Goal: Information Seeking & Learning: Find specific fact

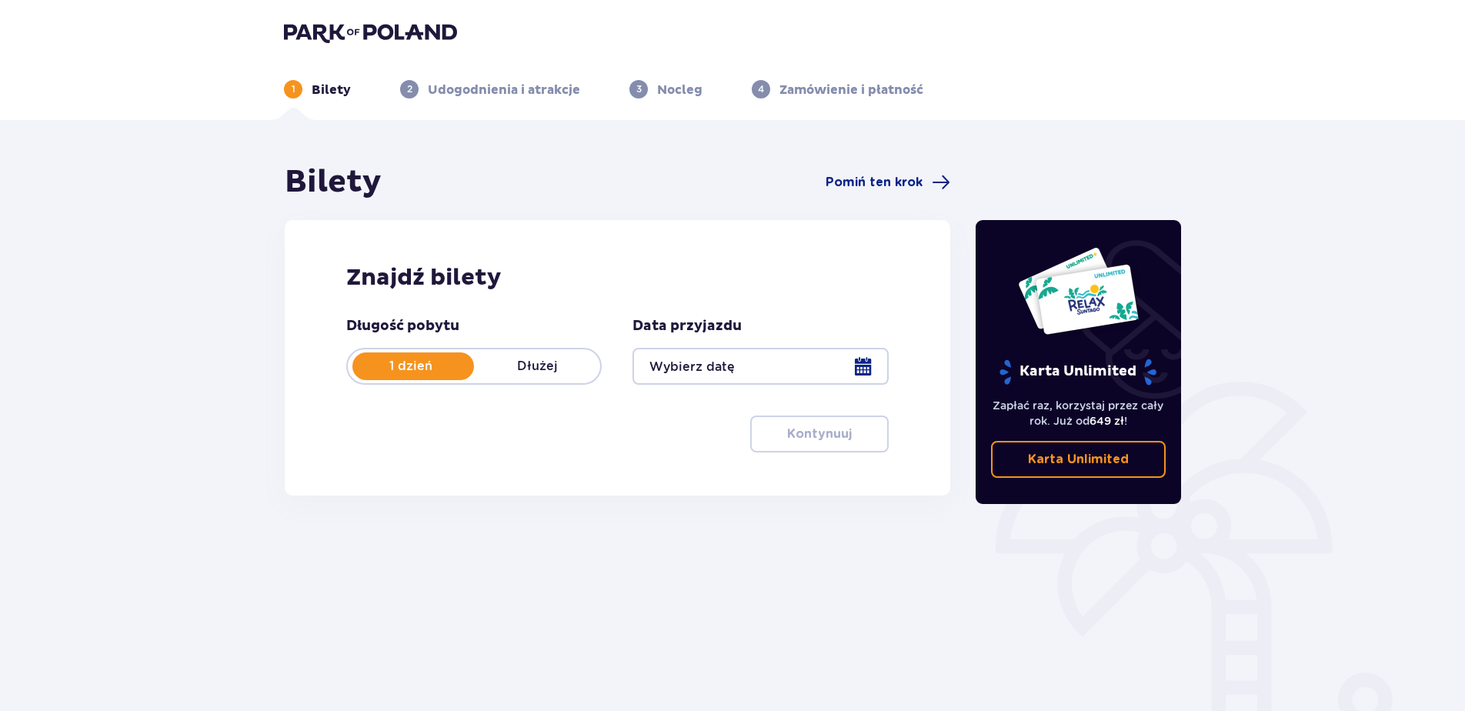
click at [749, 369] on div at bounding box center [759, 366] width 255 height 37
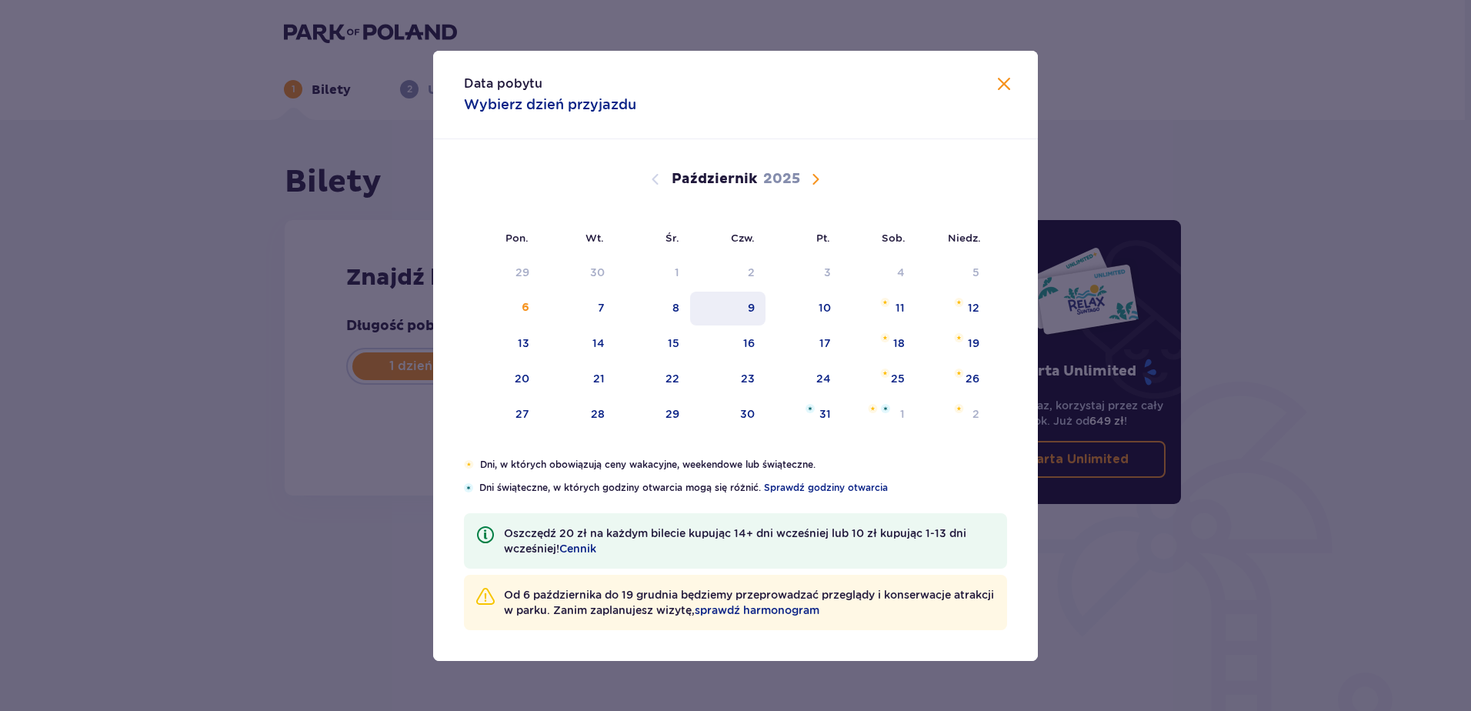
click at [753, 309] on div "9" at bounding box center [751, 307] width 7 height 15
type input "09.10.25"
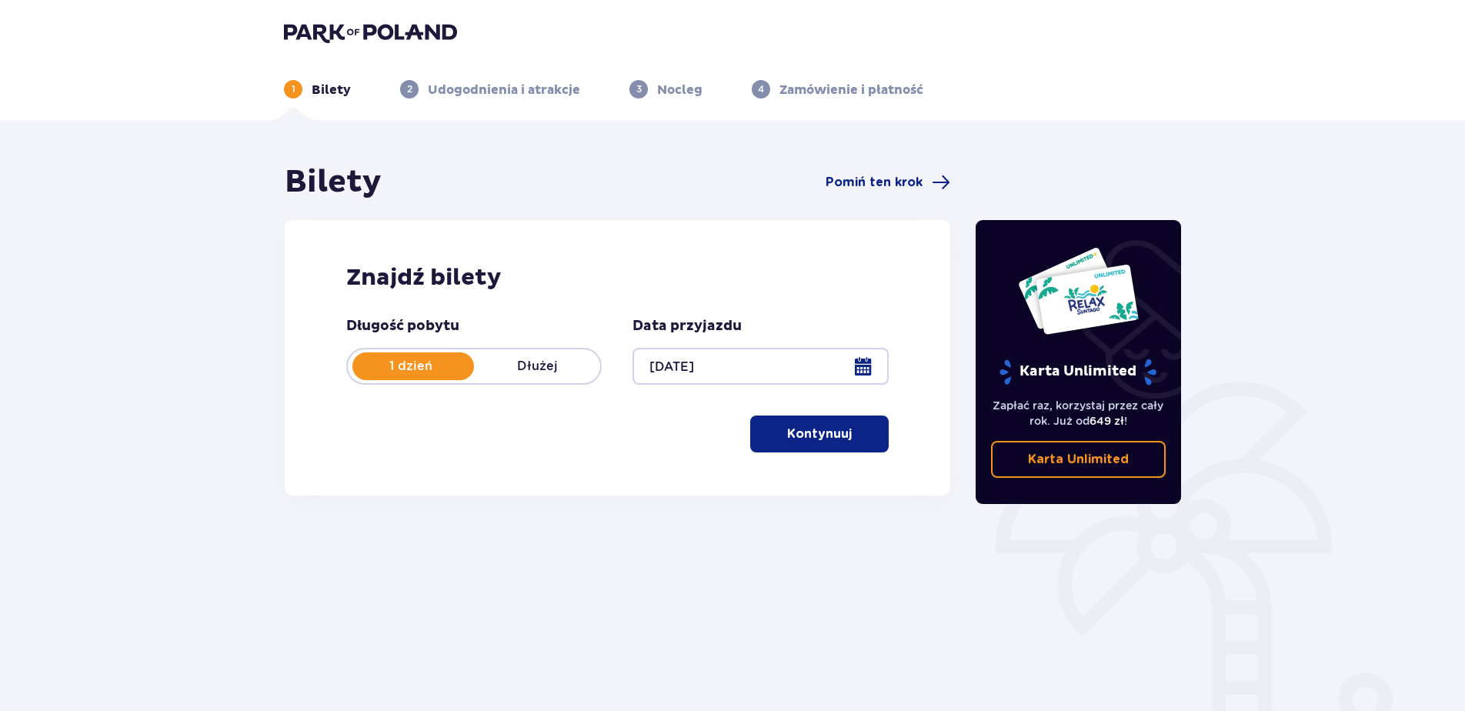
click at [811, 445] on button "Kontynuuj" at bounding box center [819, 433] width 138 height 37
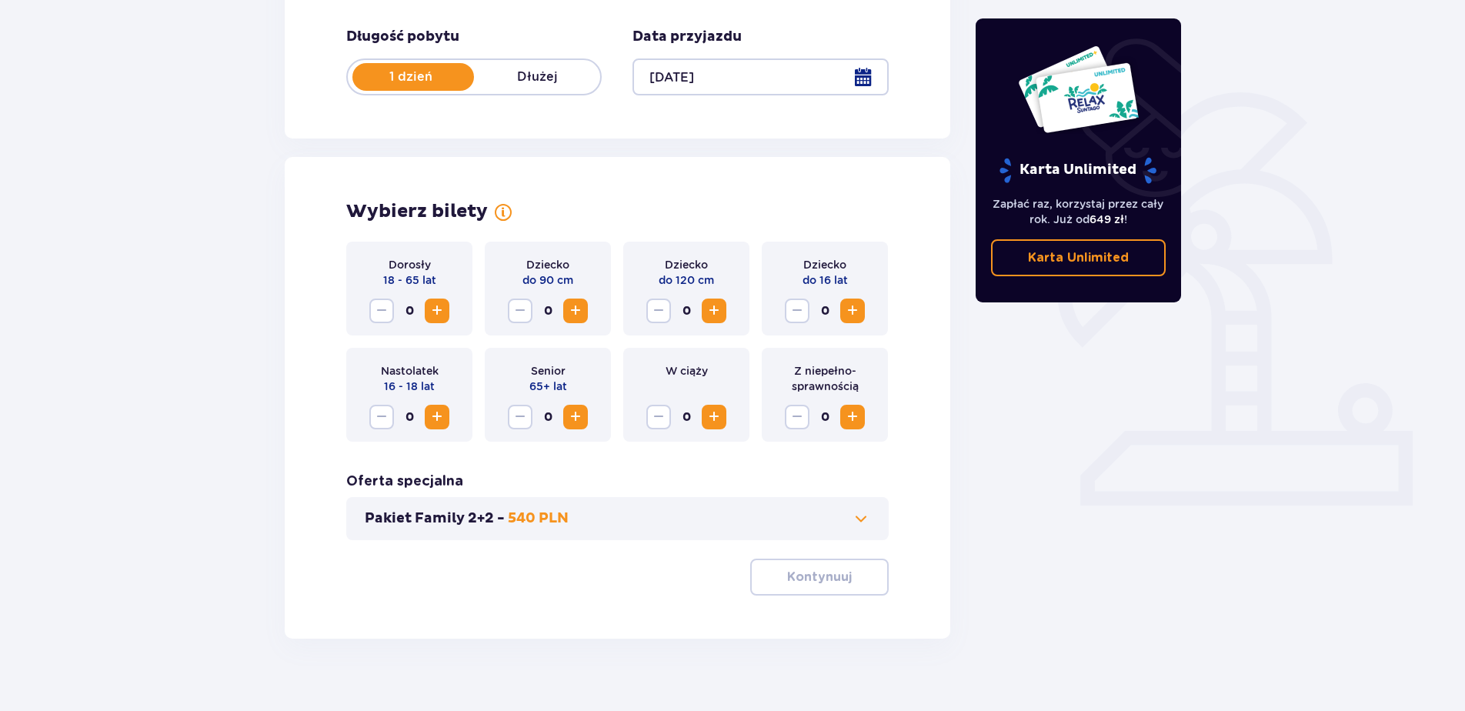
scroll to position [309, 0]
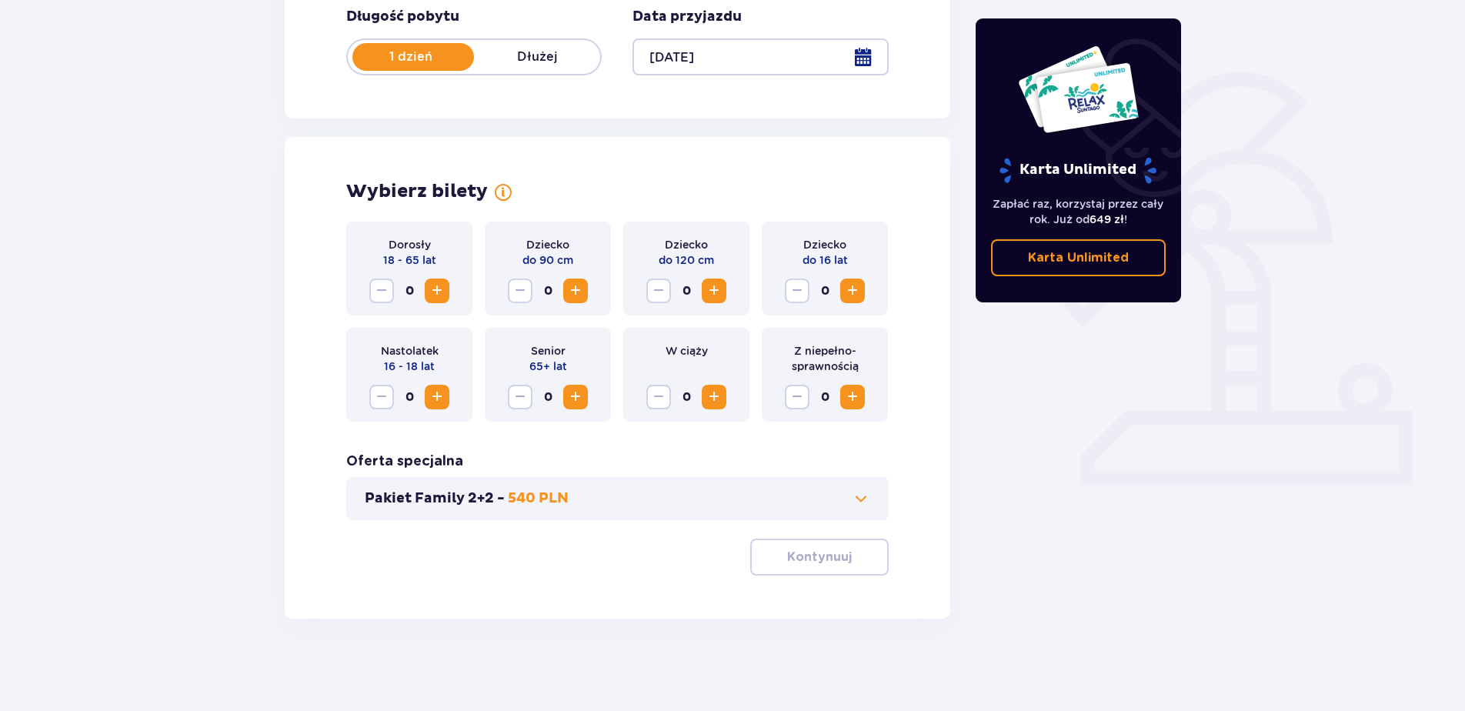
click at [430, 288] on span "Zwiększ" at bounding box center [437, 291] width 18 height 18
click at [819, 558] on p "Kontynuuj" at bounding box center [819, 557] width 65 height 17
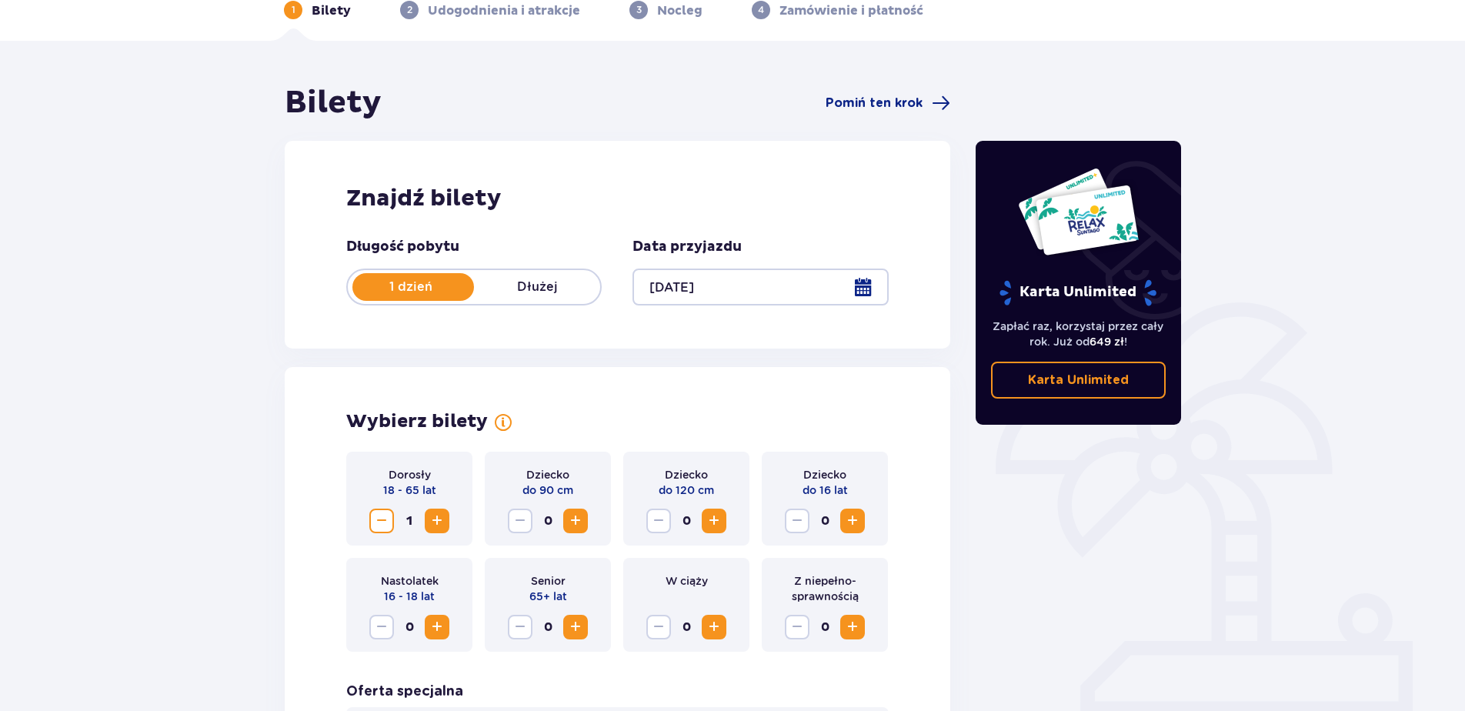
scroll to position [0, 0]
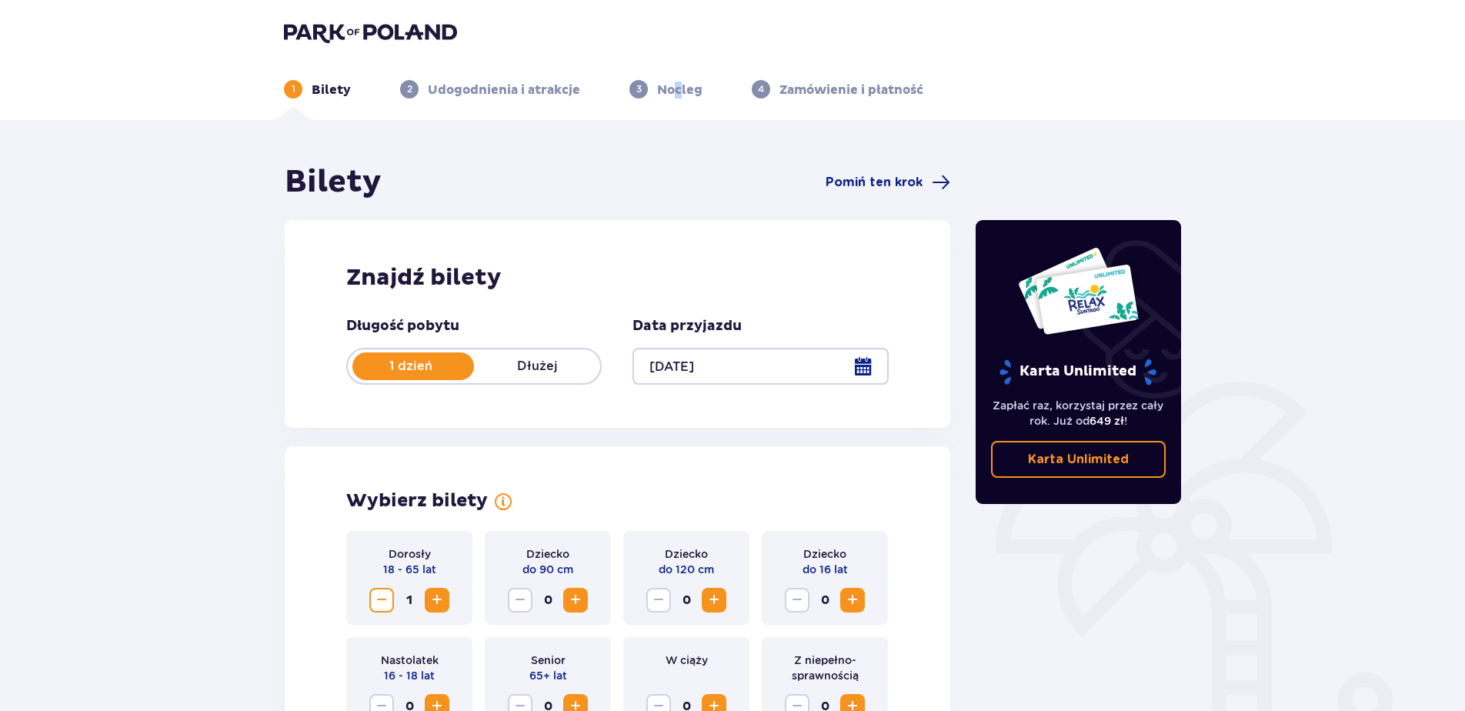
click at [675, 75] on div "1 Bilety 2 Udogodnienia i atrakcje 3 Nocleg 4 Zamówienie i płatność" at bounding box center [733, 70] width 922 height 55
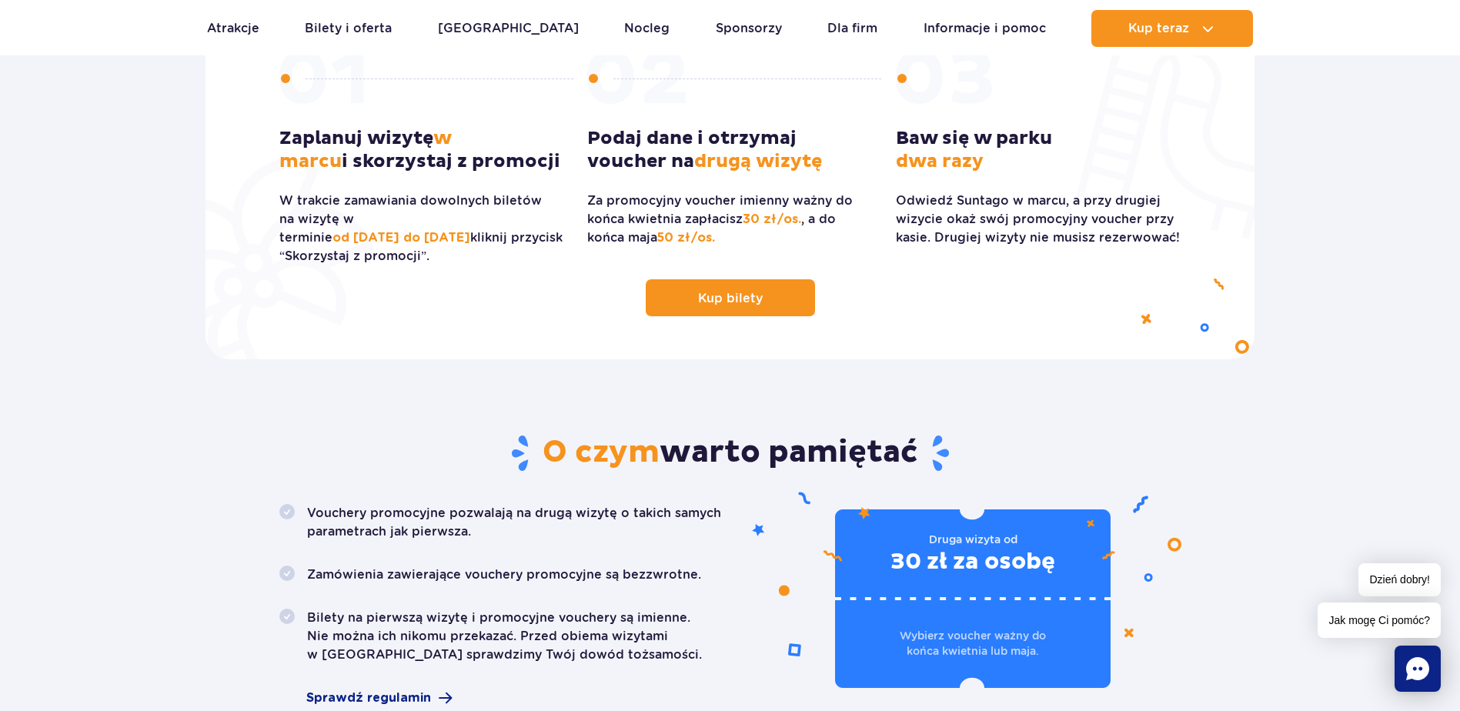
scroll to position [231, 0]
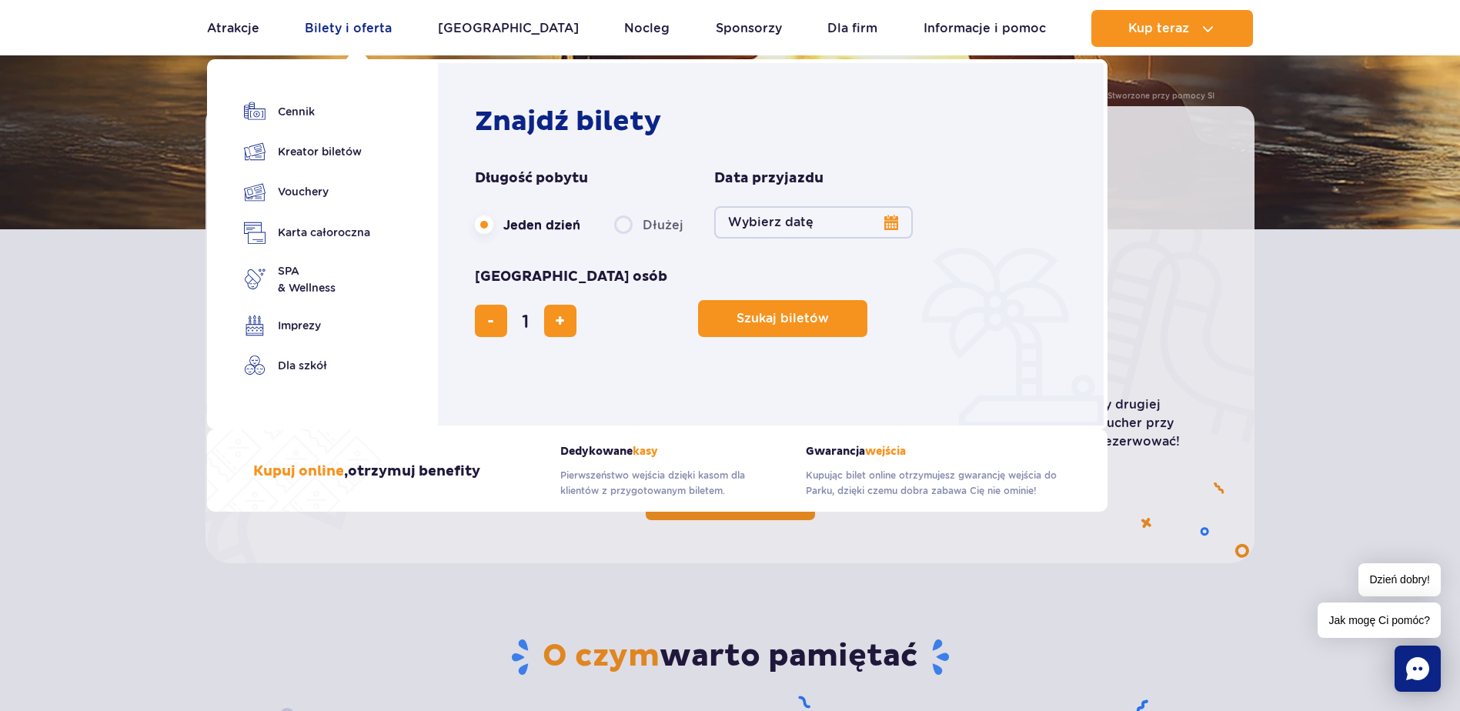
click at [352, 26] on link "Bilety i oferta" at bounding box center [348, 28] width 87 height 37
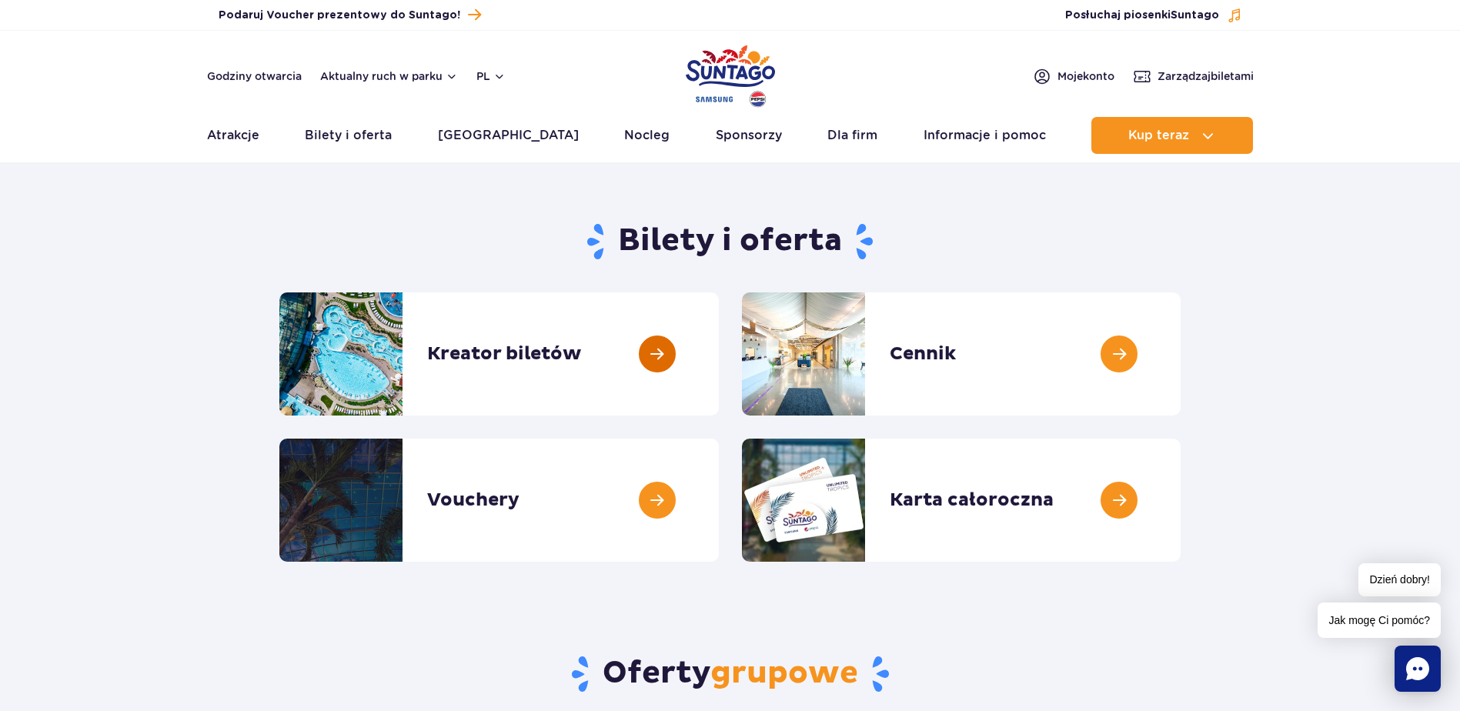
click at [719, 362] on link at bounding box center [719, 353] width 0 height 123
click at [719, 491] on link at bounding box center [719, 500] width 0 height 123
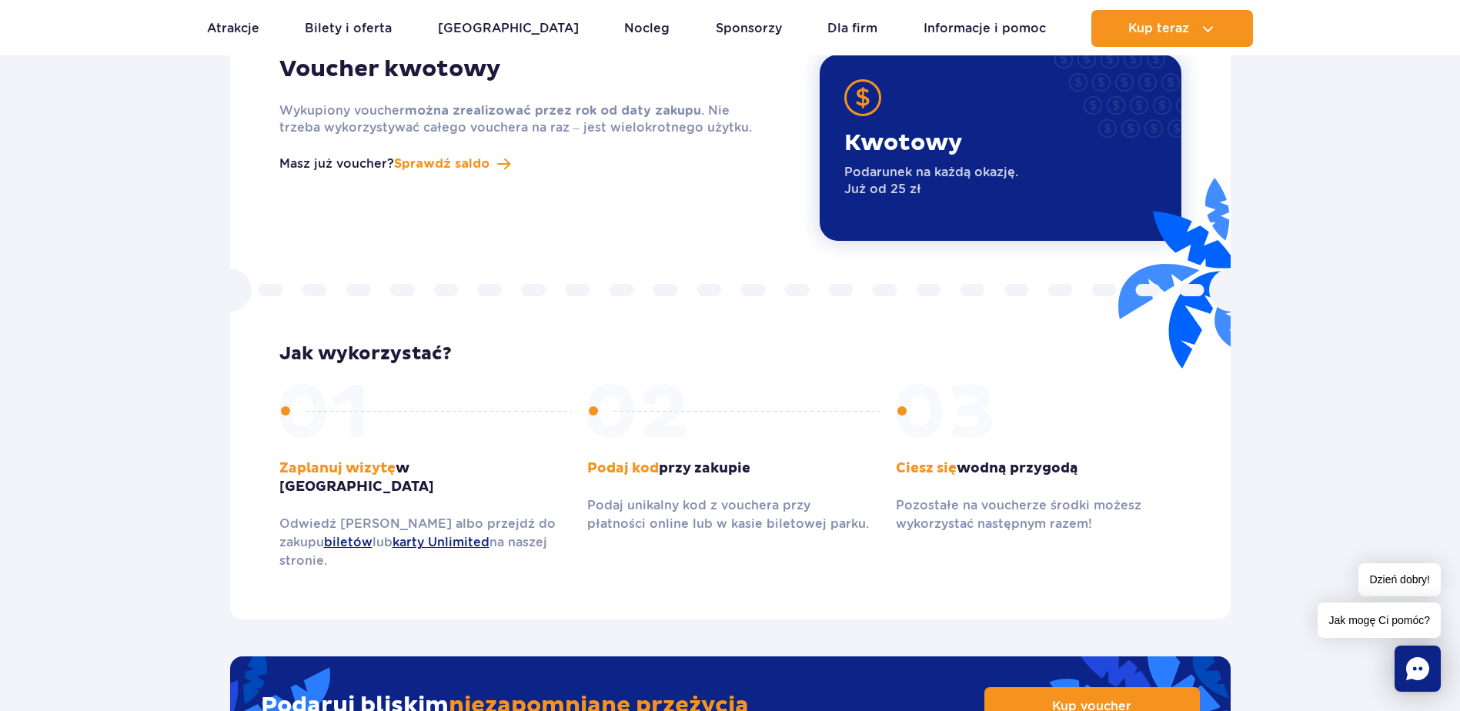
scroll to position [1770, 0]
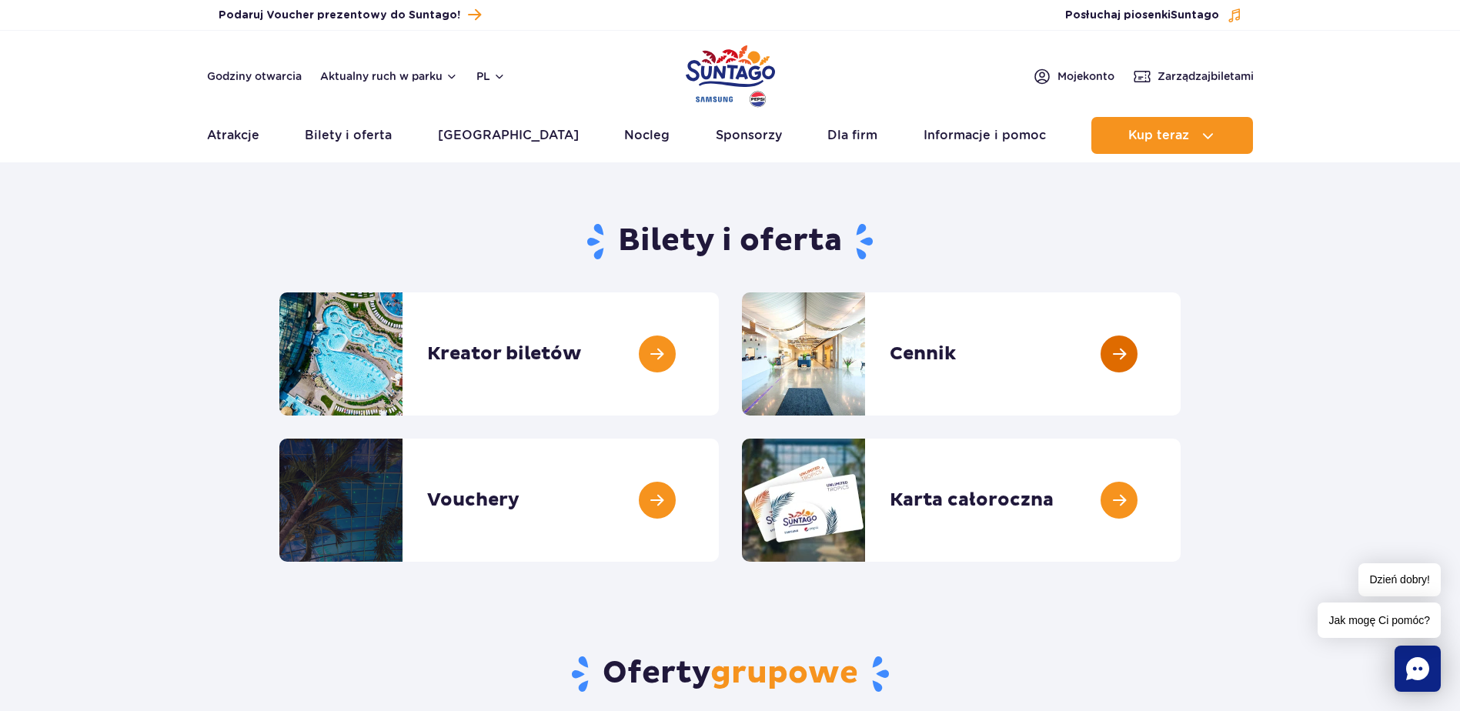
click at [1180, 363] on link at bounding box center [1180, 353] width 0 height 123
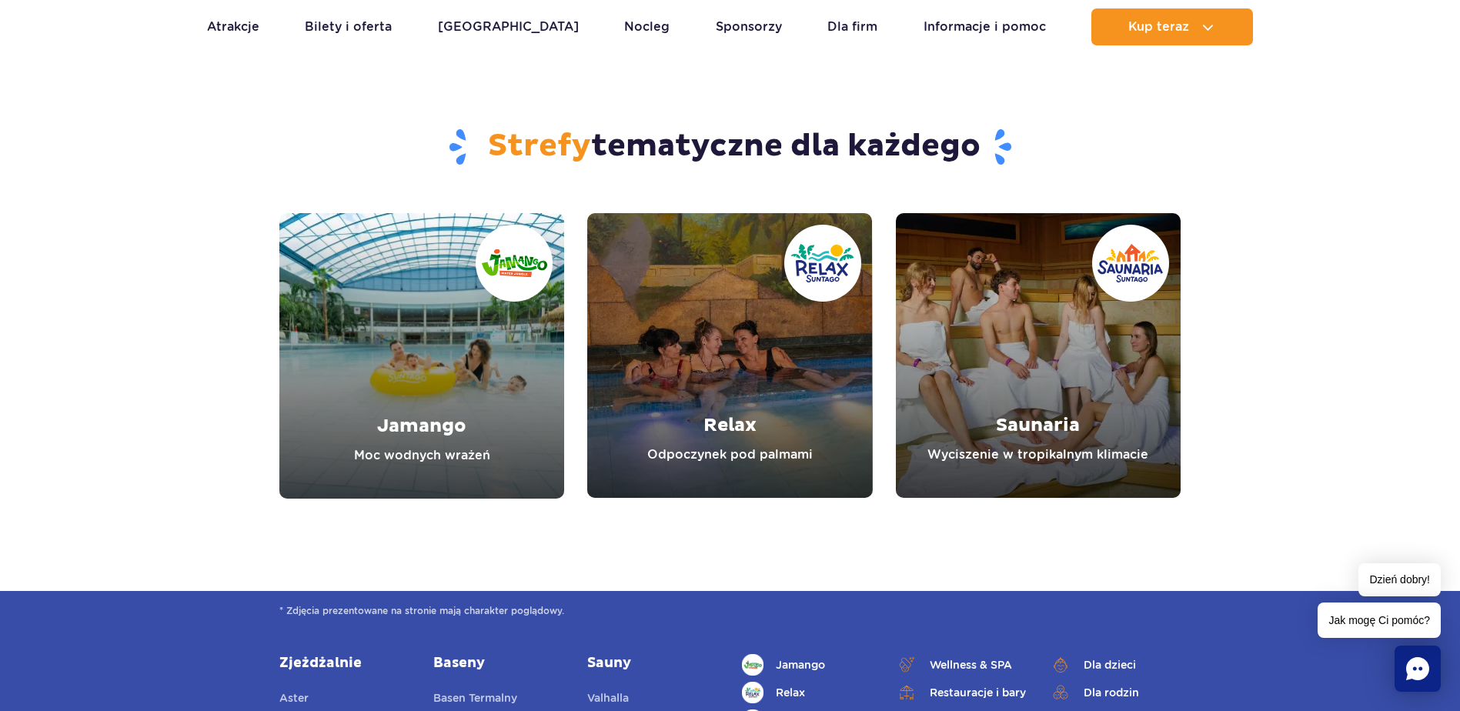
scroll to position [1616, 0]
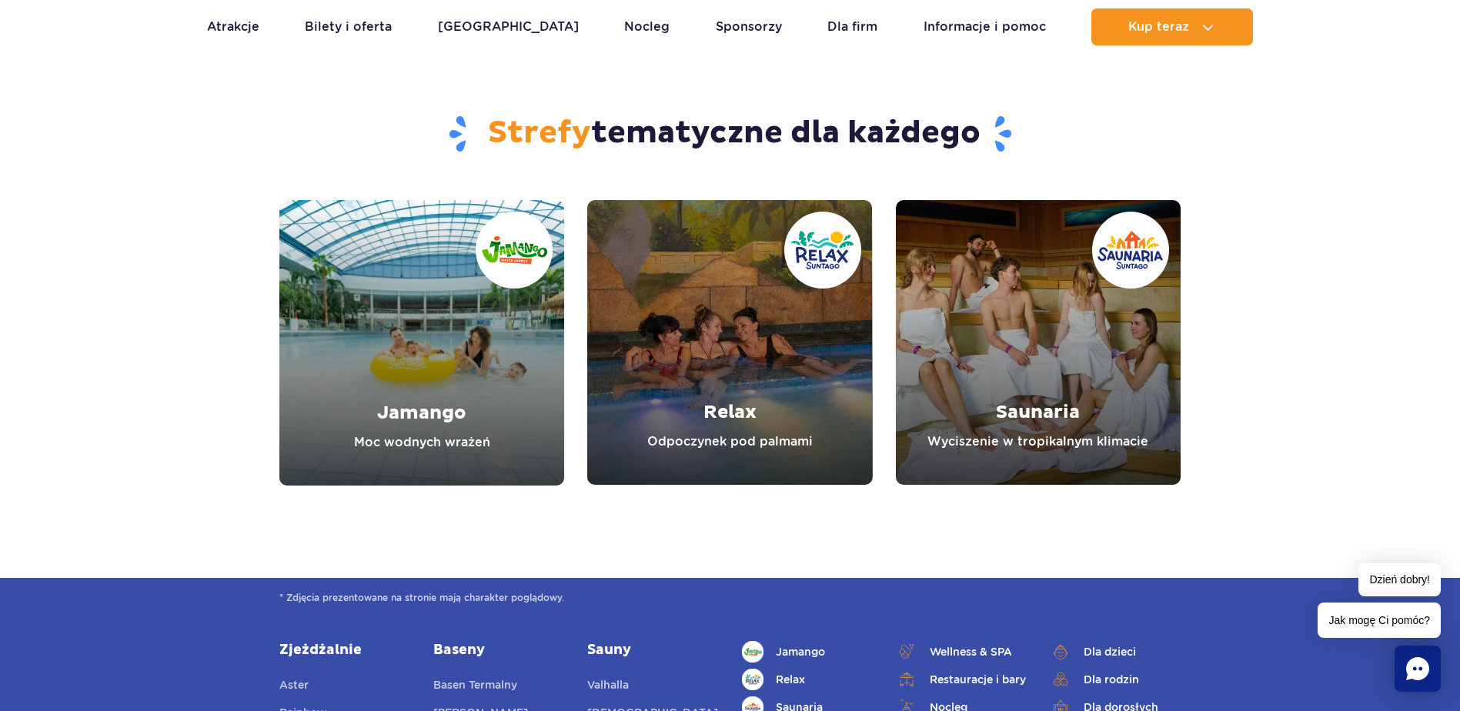
click at [1039, 289] on link "Saunaria" at bounding box center [1038, 342] width 285 height 285
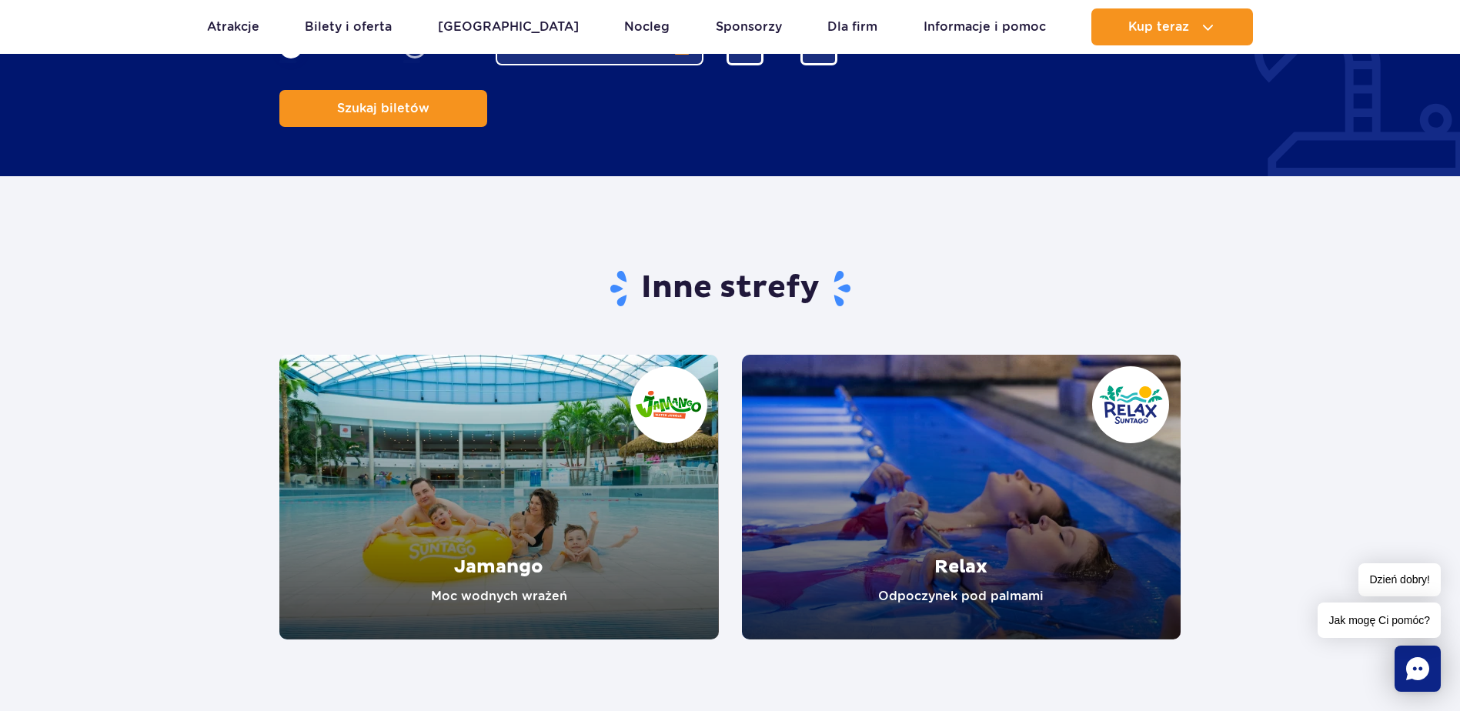
scroll to position [2231, 0]
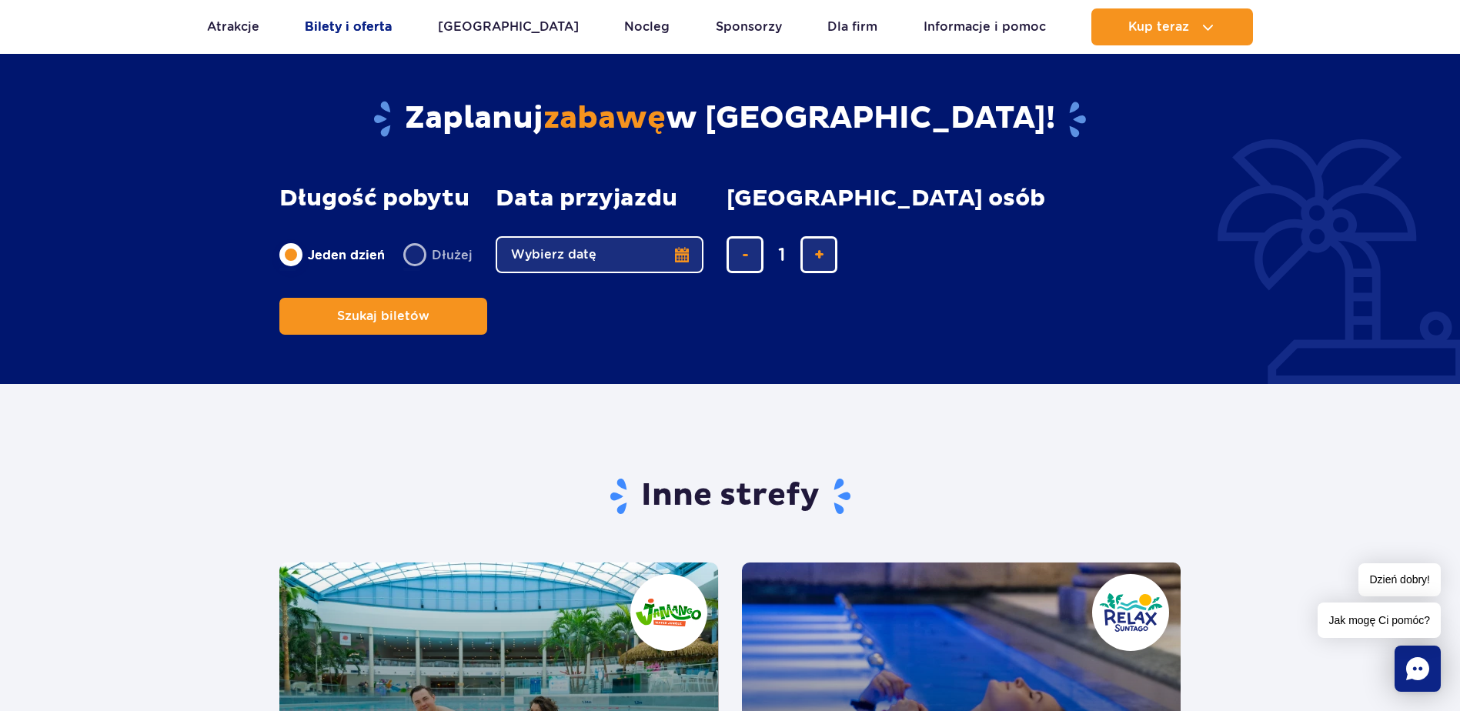
click at [326, 26] on link "Bilety i oferta" at bounding box center [348, 26] width 87 height 37
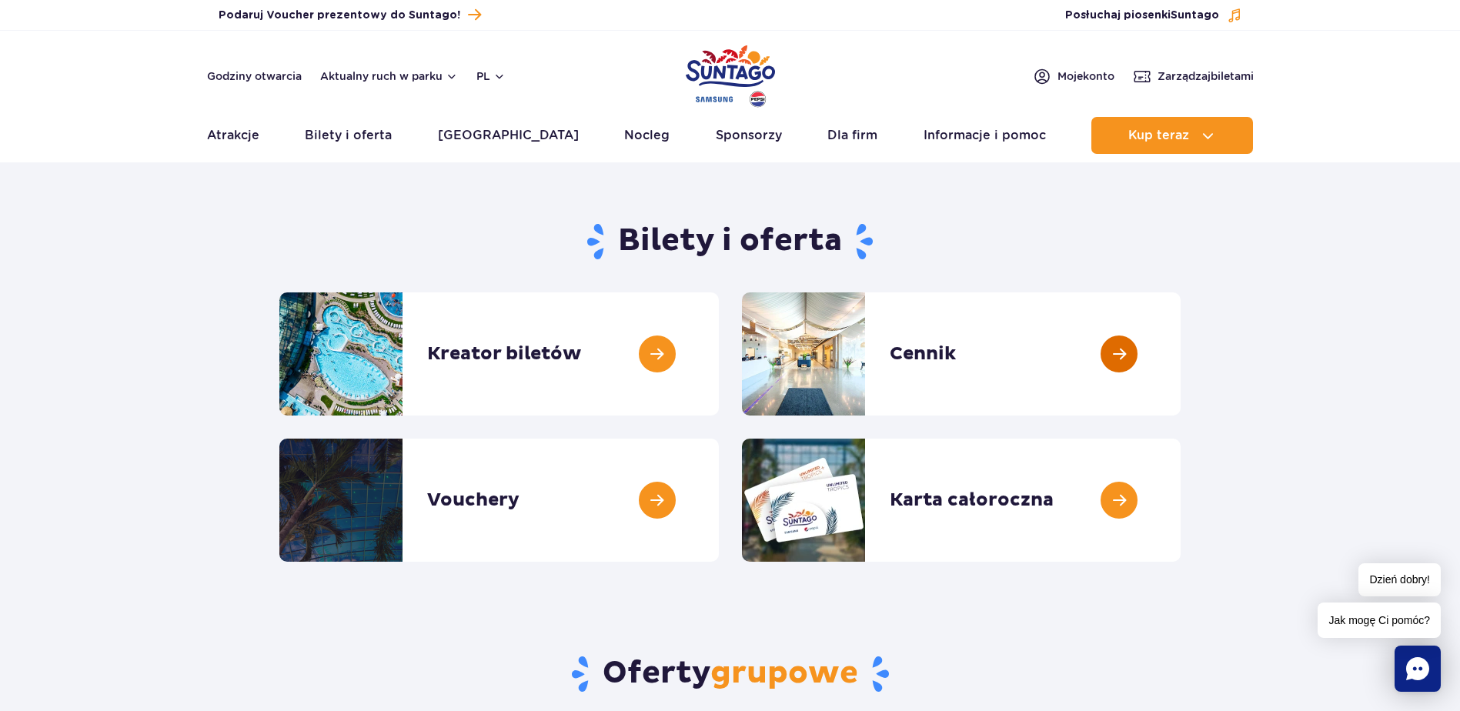
click at [1180, 328] on link at bounding box center [1180, 353] width 0 height 123
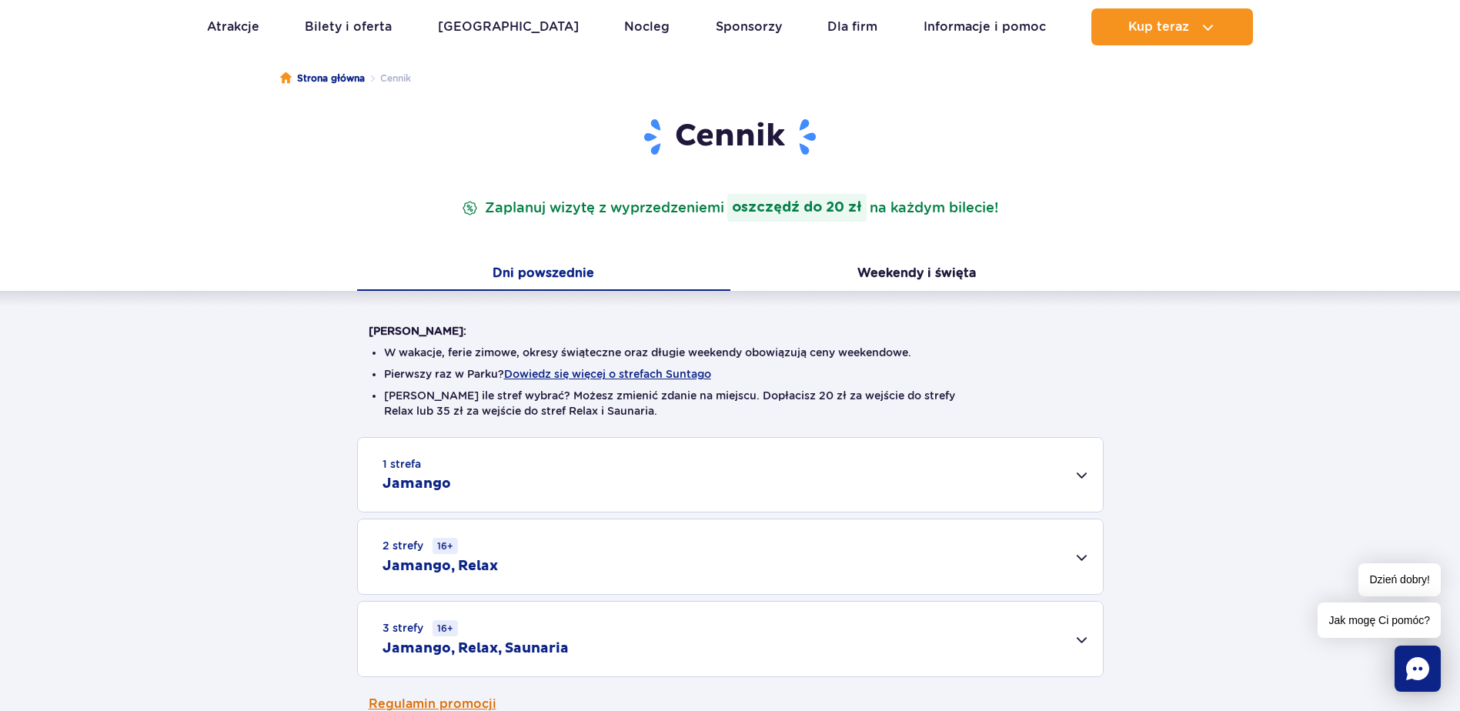
scroll to position [308, 0]
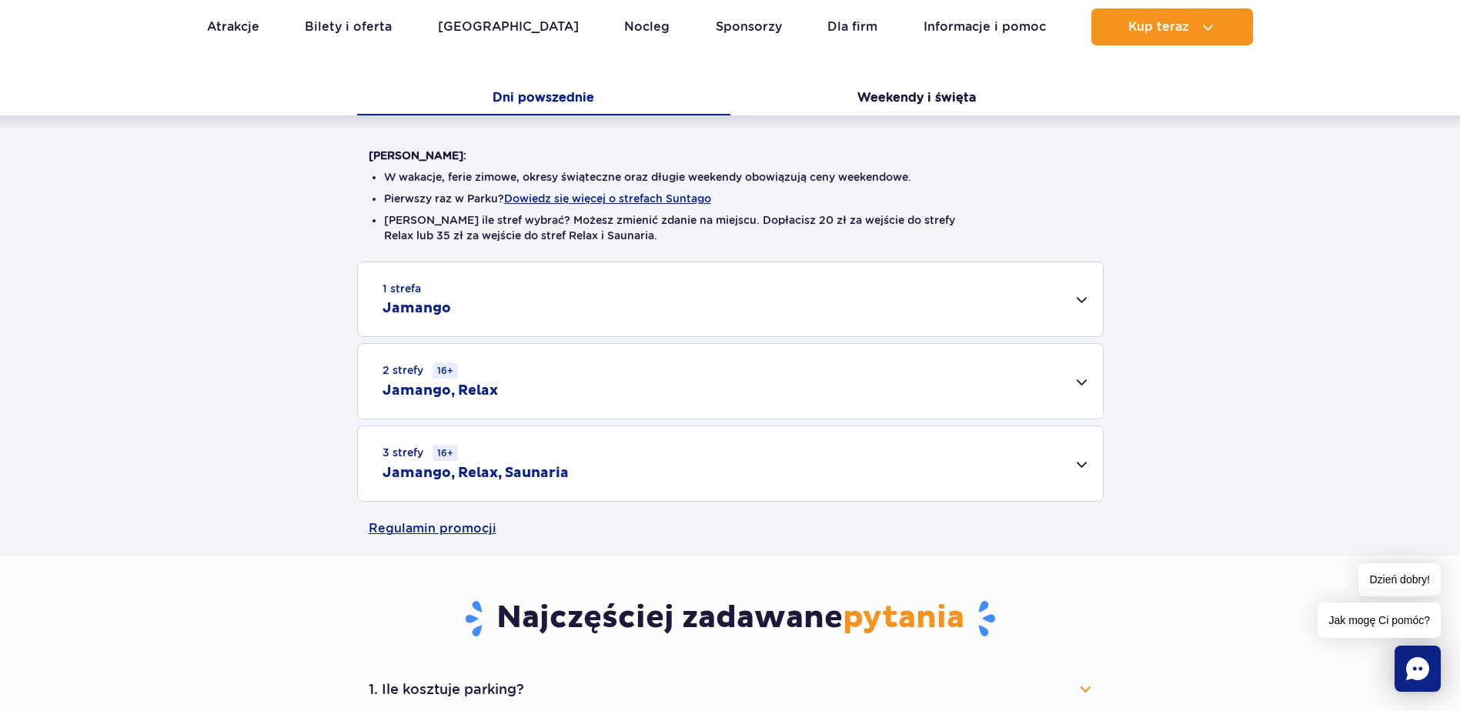
click at [713, 434] on div "3 strefy 16+ Jamango, Relax, Saunaria" at bounding box center [730, 463] width 745 height 75
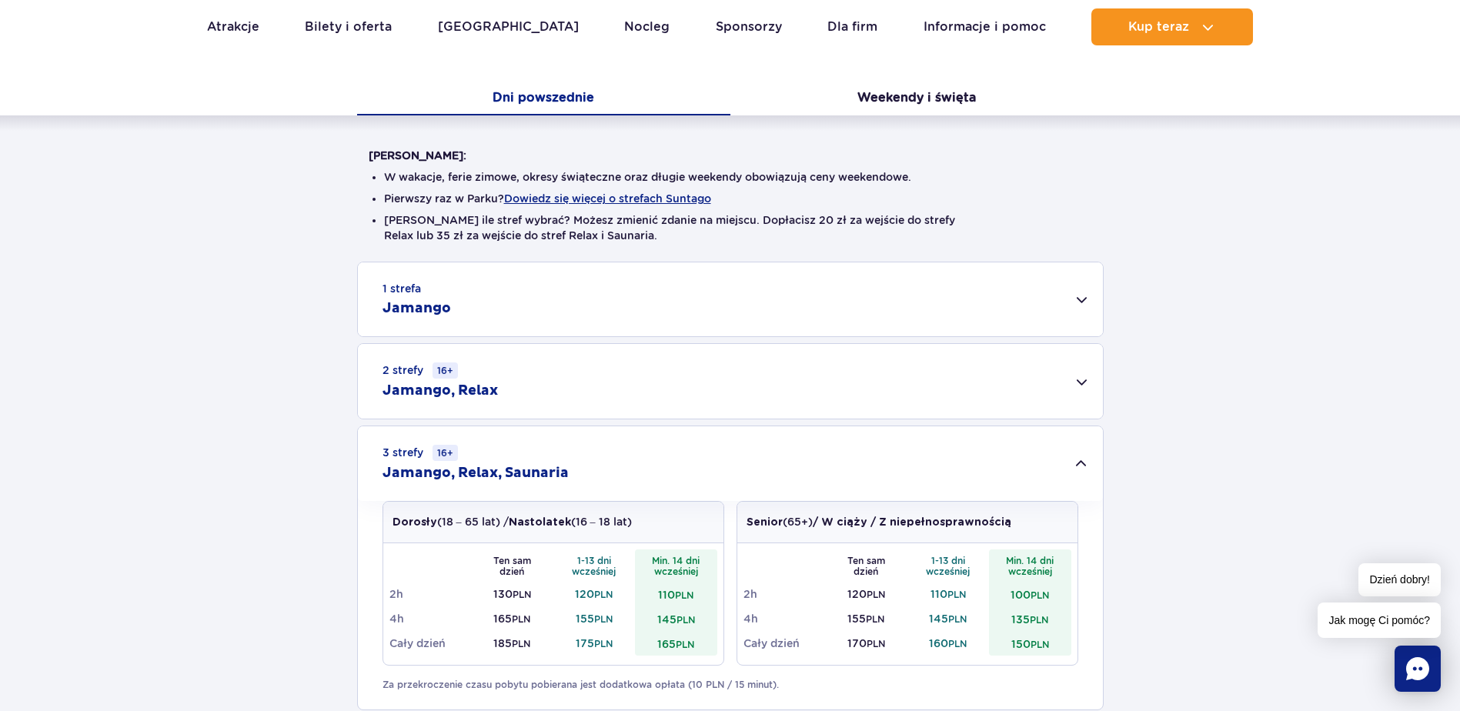
click at [675, 599] on td "110 PLN" at bounding box center [676, 594] width 82 height 25
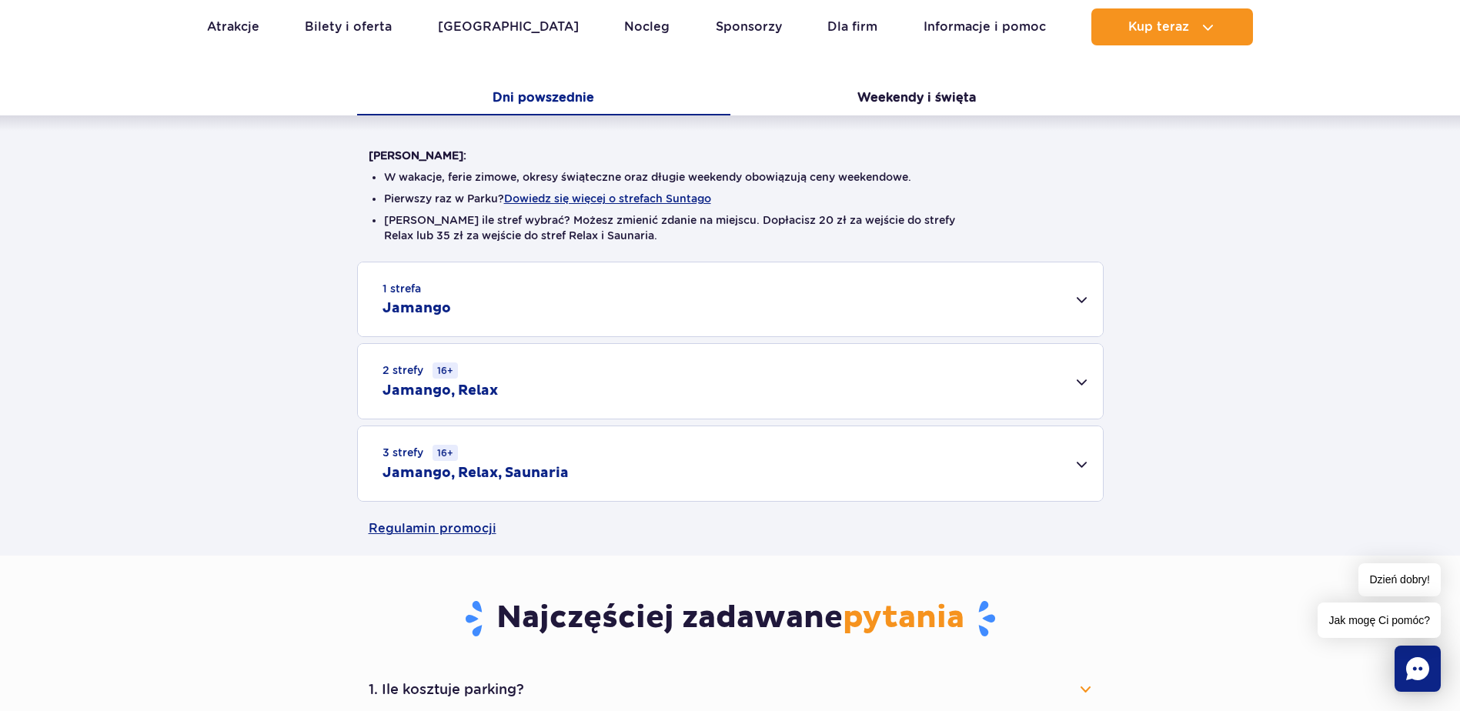
click at [1081, 443] on div "3 strefy 16+ Jamango, Relax, Saunaria" at bounding box center [730, 463] width 745 height 75
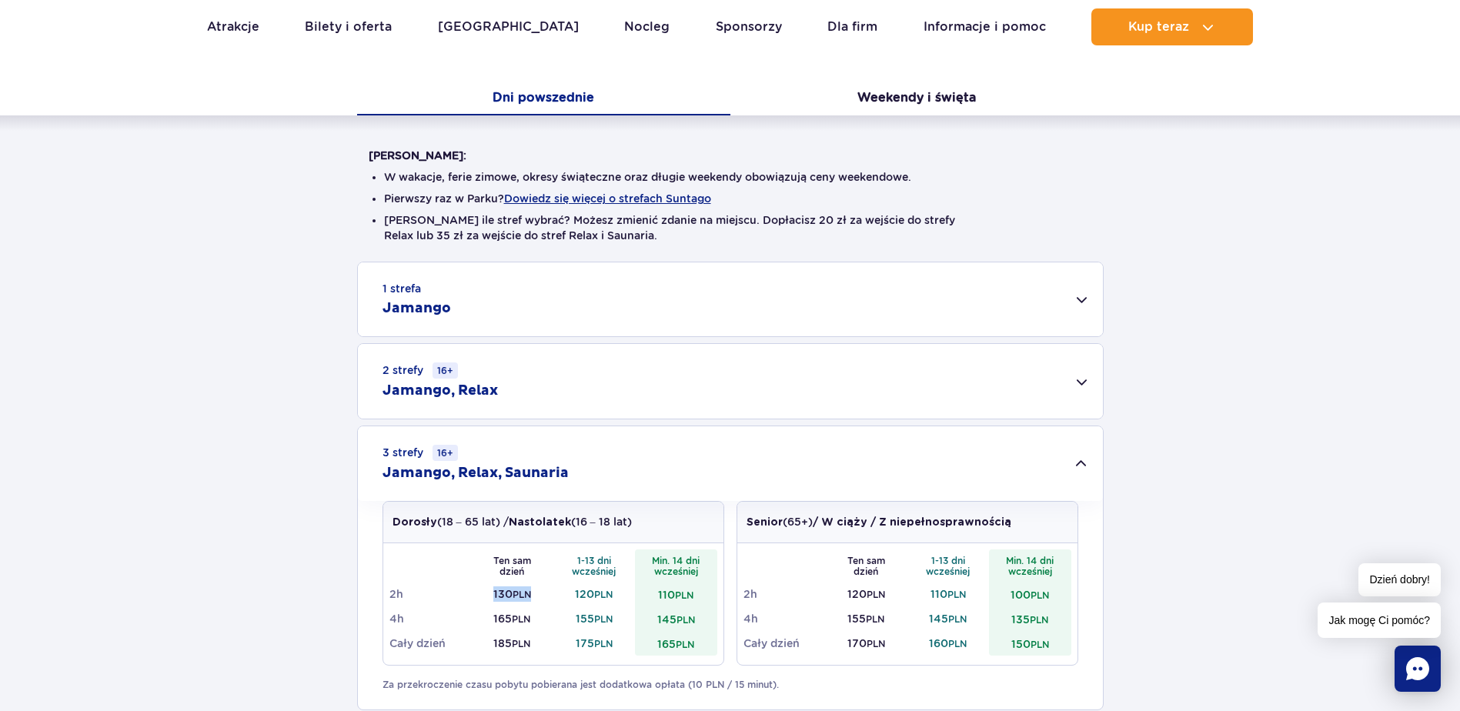
drag, startPoint x: 491, startPoint y: 586, endPoint x: 546, endPoint y: 598, distance: 55.8
click at [546, 598] on td "130 PLN" at bounding box center [512, 594] width 82 height 25
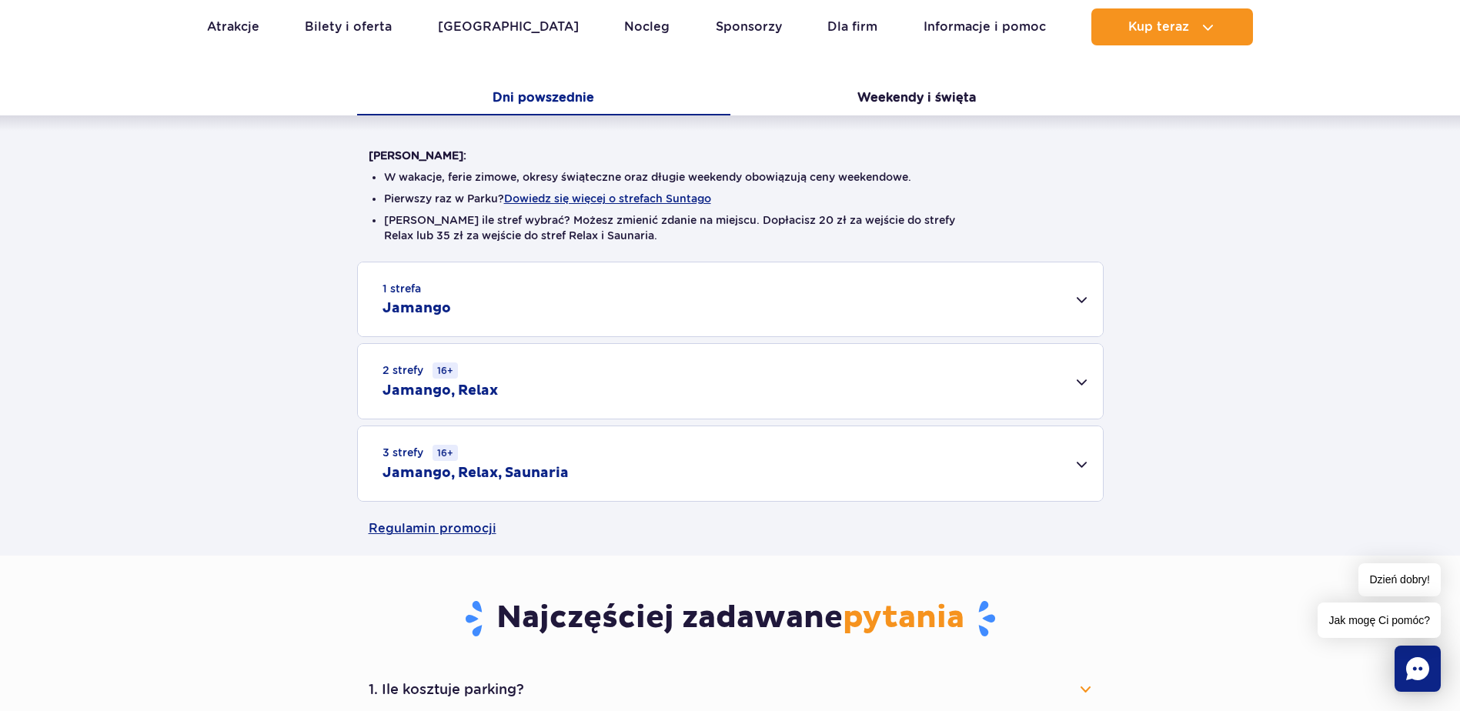
drag, startPoint x: 546, startPoint y: 598, endPoint x: 1316, endPoint y: 391, distance: 797.5
click at [1322, 393] on div "1 strefa Jamango Dorosły (18 – 65 lat) / Nastolatek (16 – 18 lat) Ten sam dzień…" at bounding box center [730, 382] width 1460 height 240
click at [1304, 542] on div "Cennik Zaplanuj wizytę z wyprzedzeniem i oszczędź do 20 zł na każdym bilecie! D…" at bounding box center [729, 249] width 1483 height 614
drag, startPoint x: 1303, startPoint y: 543, endPoint x: 1038, endPoint y: 673, distance: 294.9
click at [1038, 673] on div "Najczęściej zadawane pytania 1. Ile kosztuje parking? Parking kosztuje 25 zł za…" at bounding box center [730, 708] width 746 height 305
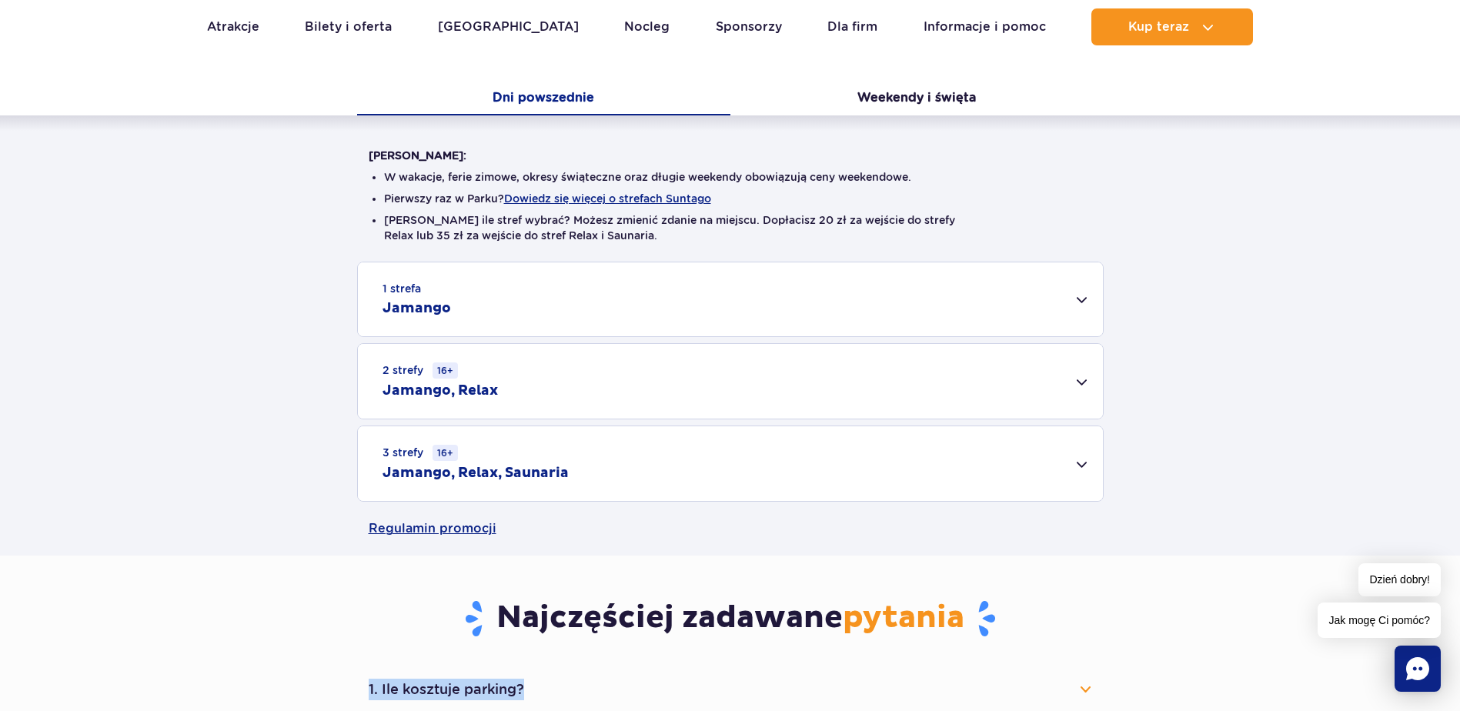
drag, startPoint x: 1038, startPoint y: 673, endPoint x: 1084, endPoint y: 684, distance: 47.4
click at [1085, 685] on button "1. Ile kosztuje parking?" at bounding box center [730, 689] width 723 height 34
drag, startPoint x: 1251, startPoint y: 424, endPoint x: 1249, endPoint y: 414, distance: 10.3
click at [1250, 421] on div "1 strefa Jamango Dorosły (18 – 65 lat) / Nastolatek (16 – 18 lat) Ten sam dzień…" at bounding box center [730, 382] width 1460 height 240
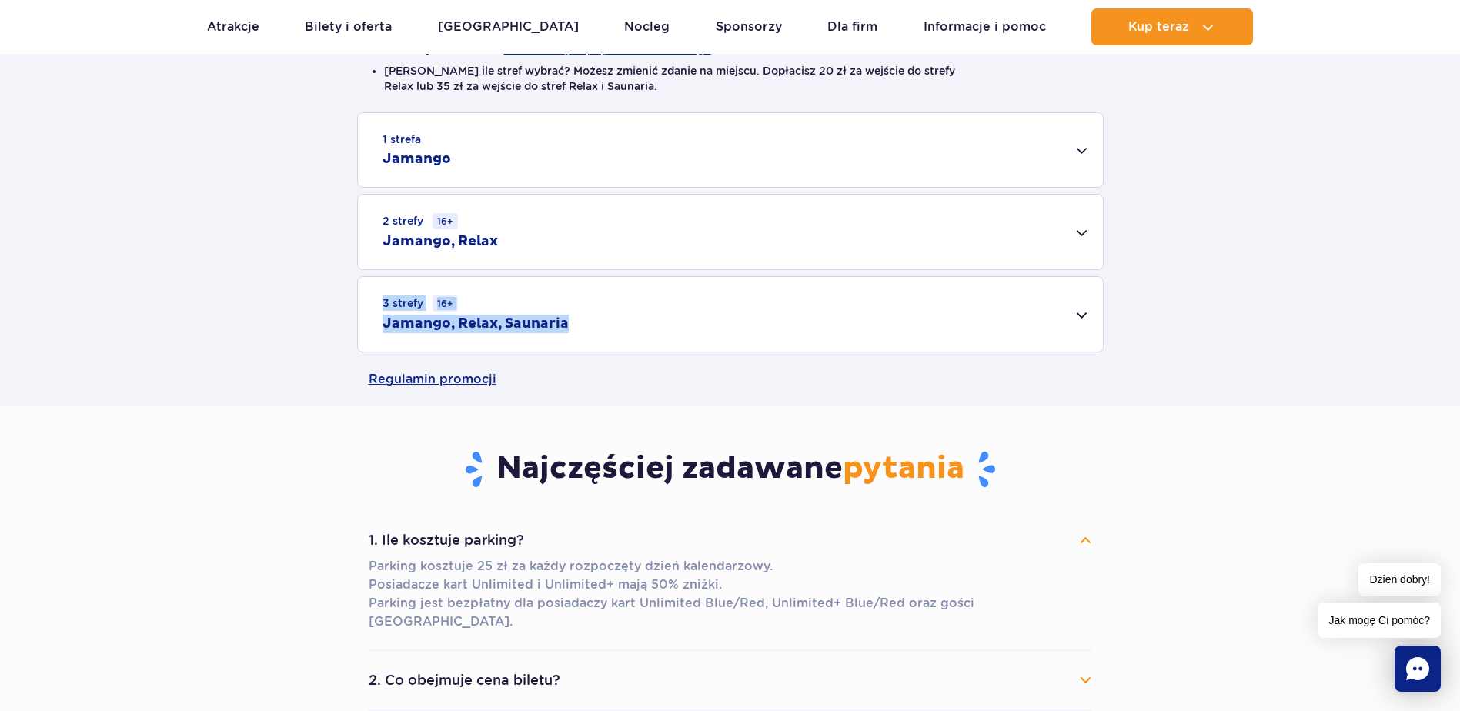
scroll to position [462, 0]
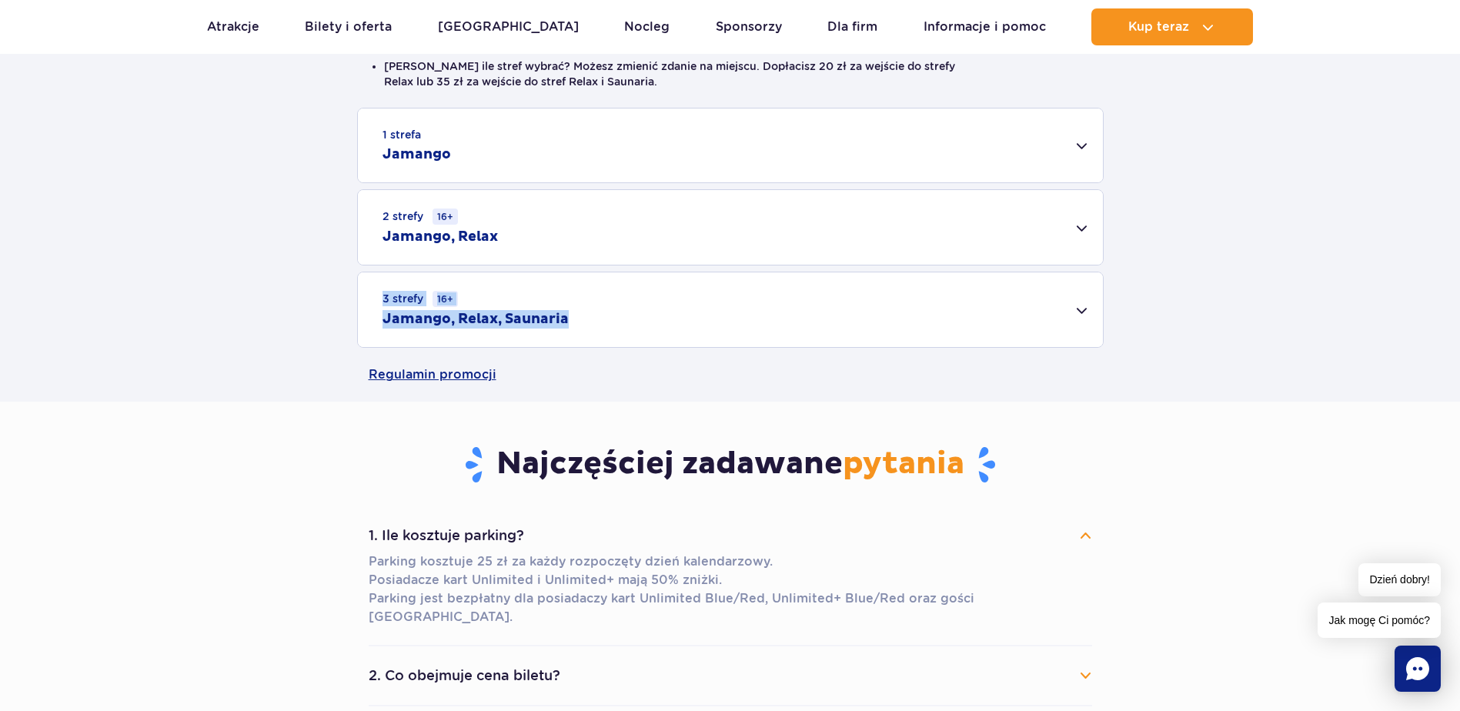
click at [1280, 215] on div "1 strefa Jamango Dorosły (18 – 65 lat) / Nastolatek (16 – 18 lat) Ten sam dzień…" at bounding box center [730, 228] width 1460 height 240
click at [1405, 421] on section "Najczęściej zadawane pytania 1. Ile kosztuje parking? Parking kosztuje 25 zł za…" at bounding box center [730, 616] width 1460 height 428
click at [1136, 369] on div "Regulamin promocji" at bounding box center [730, 375] width 1460 height 54
click at [432, 525] on button "1. Ile kosztuje parking?" at bounding box center [730, 536] width 723 height 34
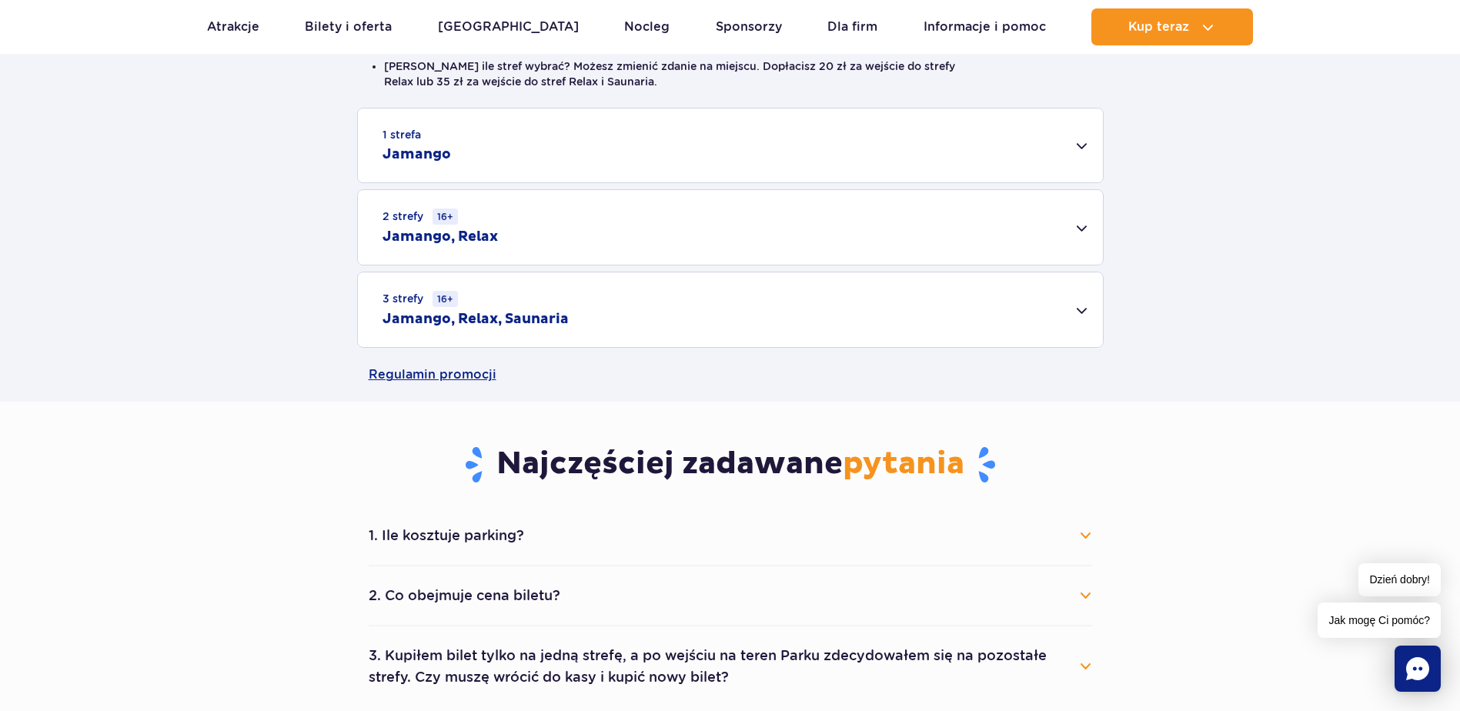
click at [274, 389] on div "Regulamin promocji" at bounding box center [730, 375] width 1460 height 54
click at [449, 368] on link "Regulamin promocji" at bounding box center [730, 375] width 723 height 54
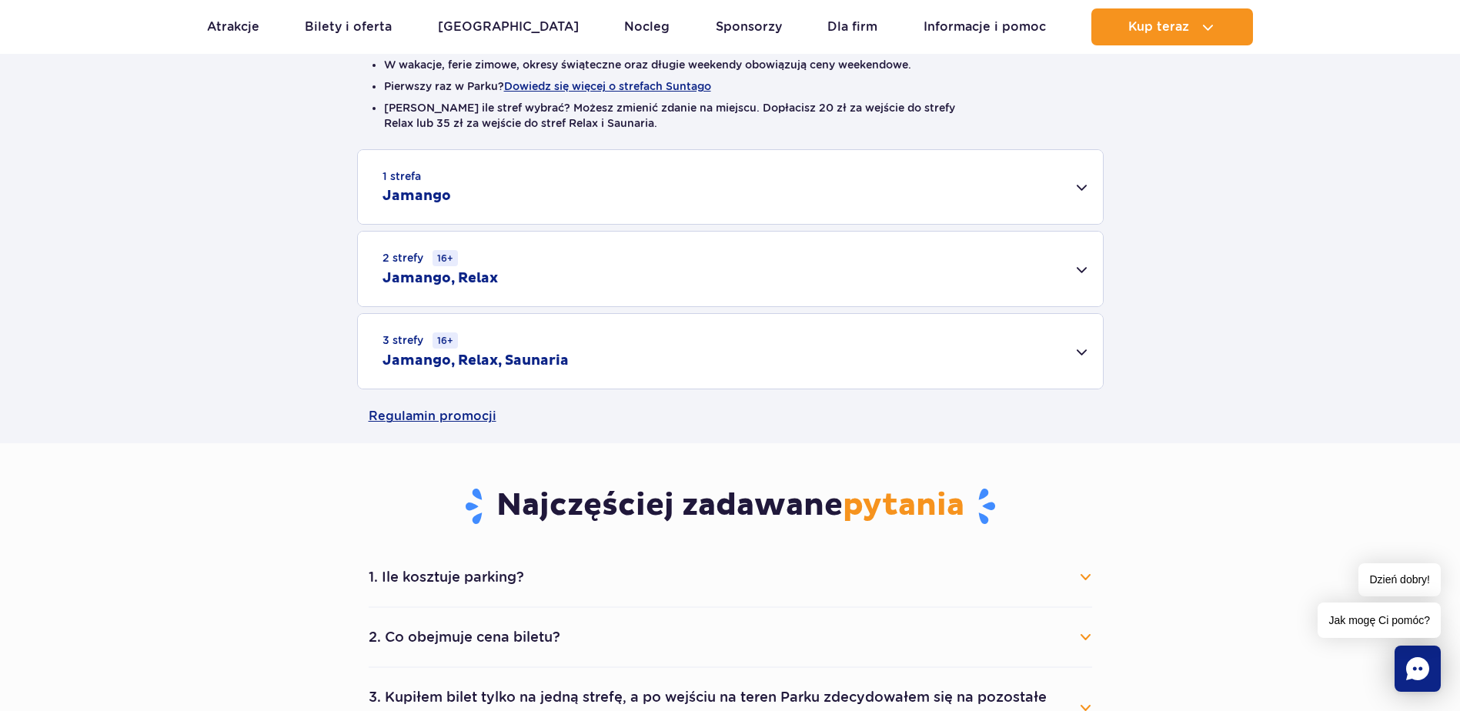
scroll to position [385, 0]
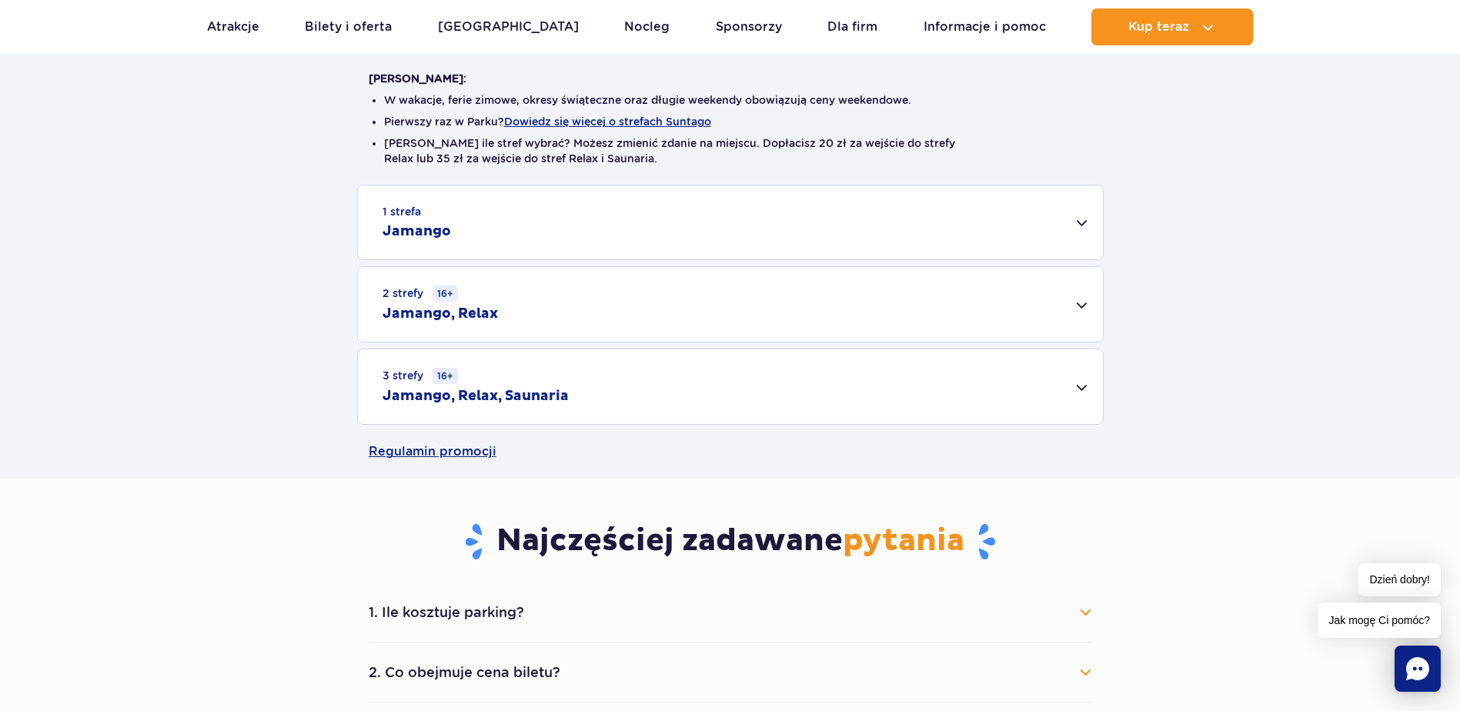
drag, startPoint x: 505, startPoint y: 229, endPoint x: 522, endPoint y: 251, distance: 28.5
click at [506, 229] on div "1 strefa Jamango" at bounding box center [730, 222] width 745 height 74
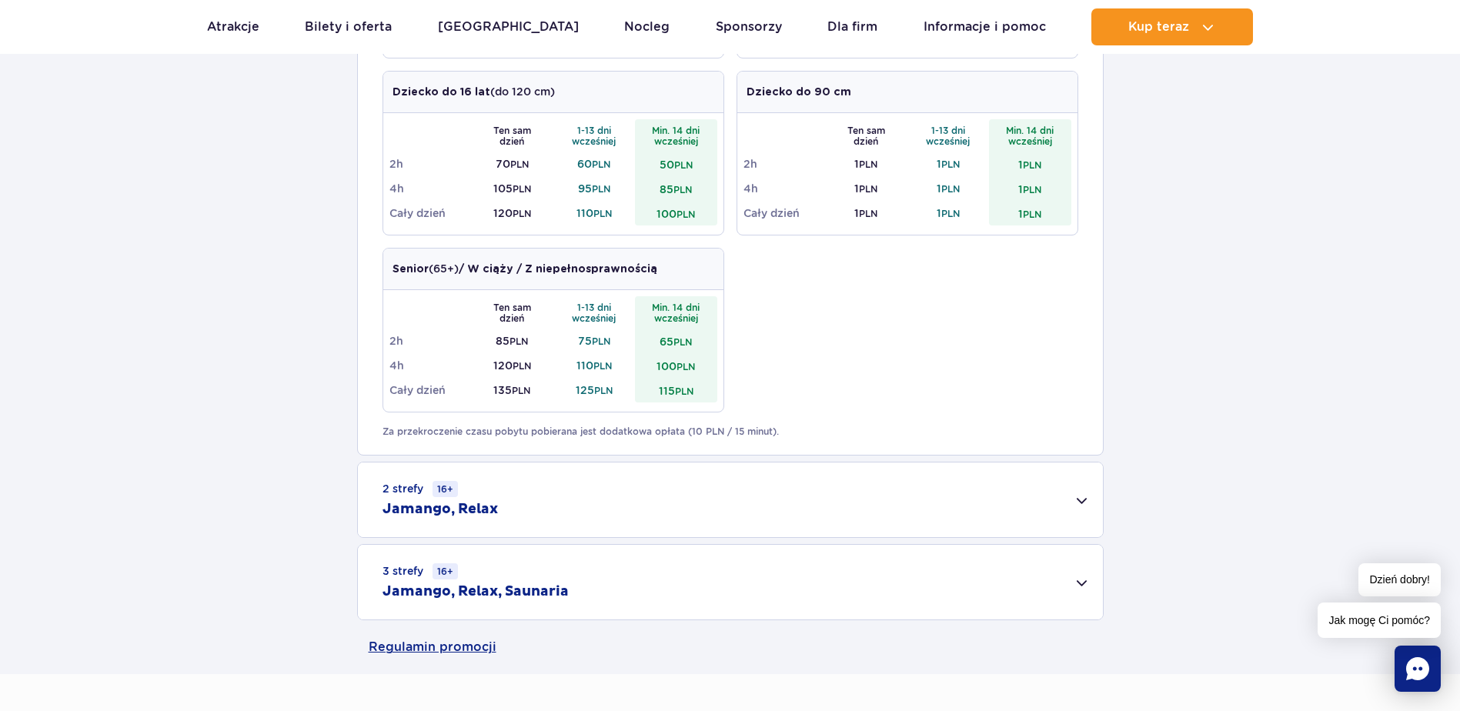
scroll to position [769, 0]
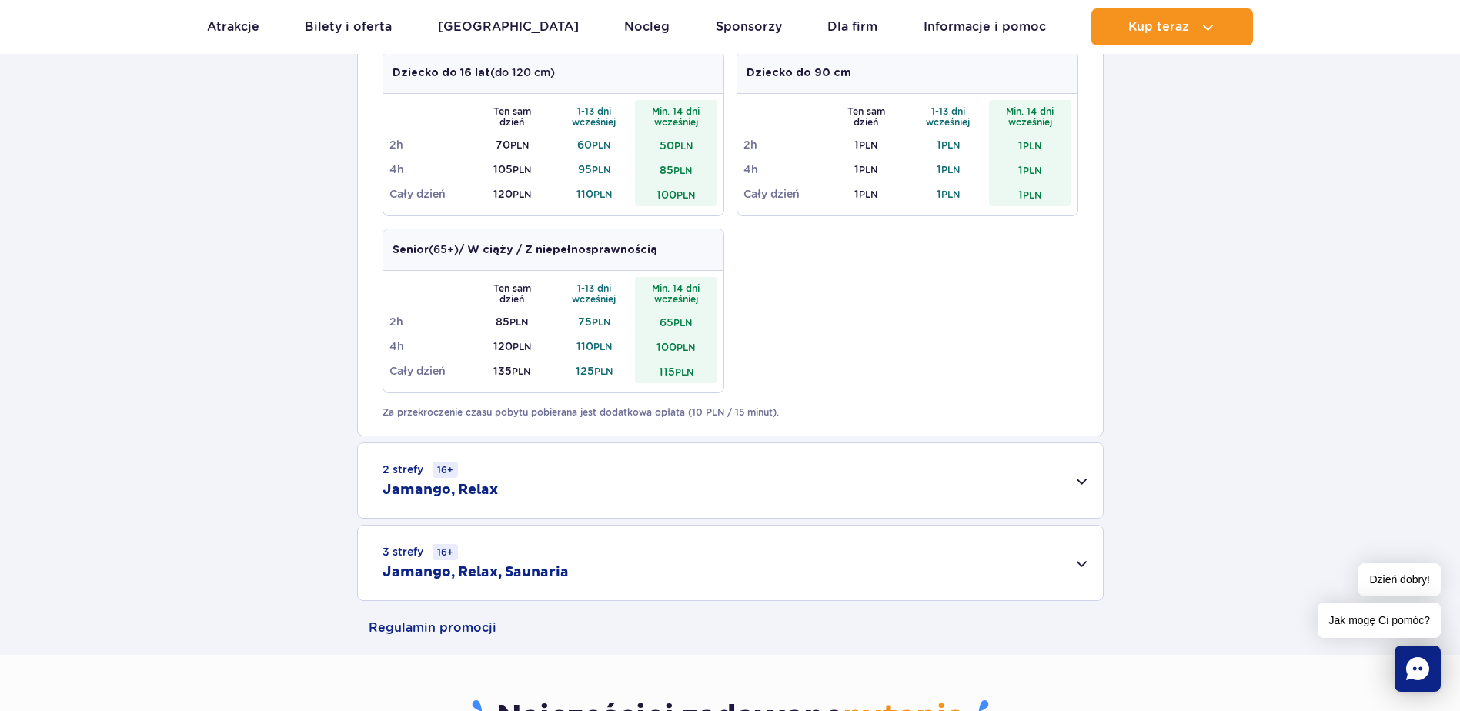
drag, startPoint x: 470, startPoint y: 451, endPoint x: 482, endPoint y: 459, distance: 13.9
click at [471, 450] on div "2 strefy 16+ Jamango, Relax" at bounding box center [730, 480] width 745 height 75
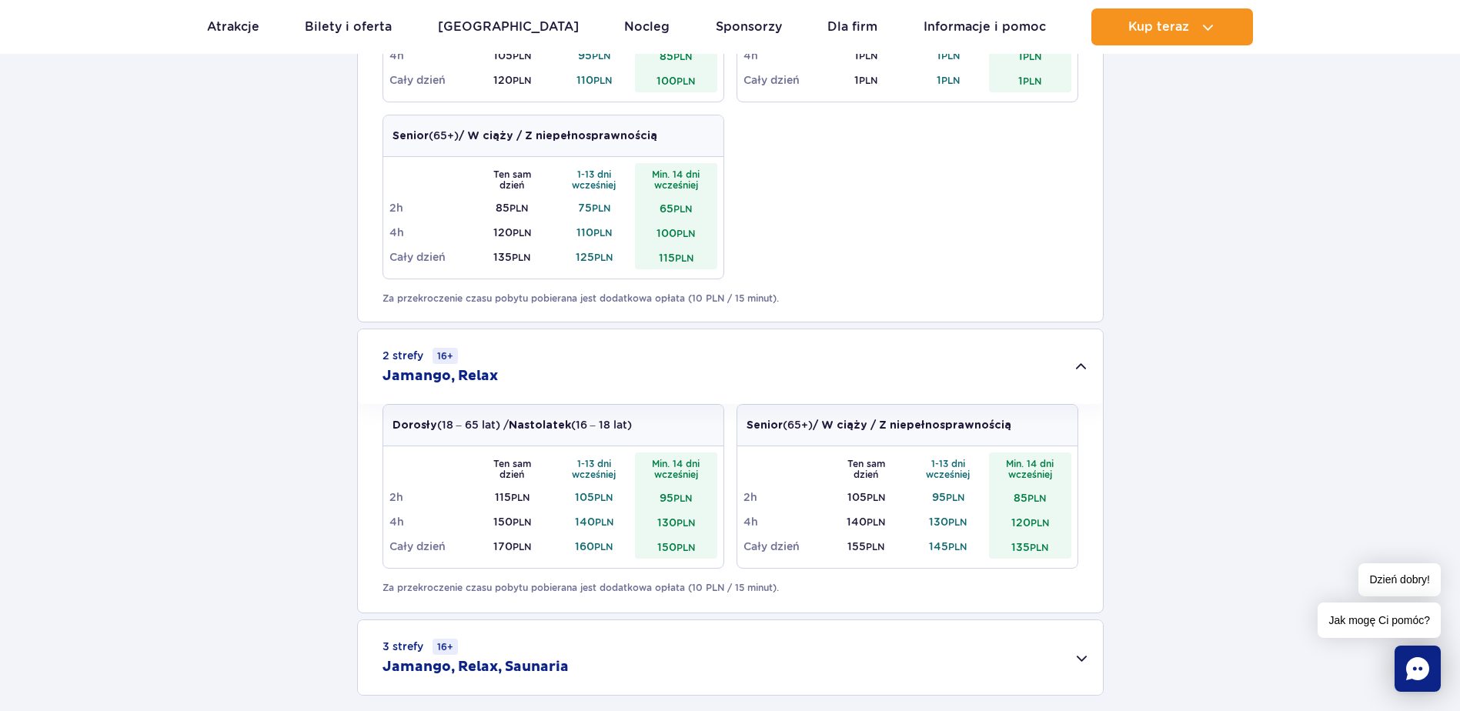
scroll to position [1000, 0]
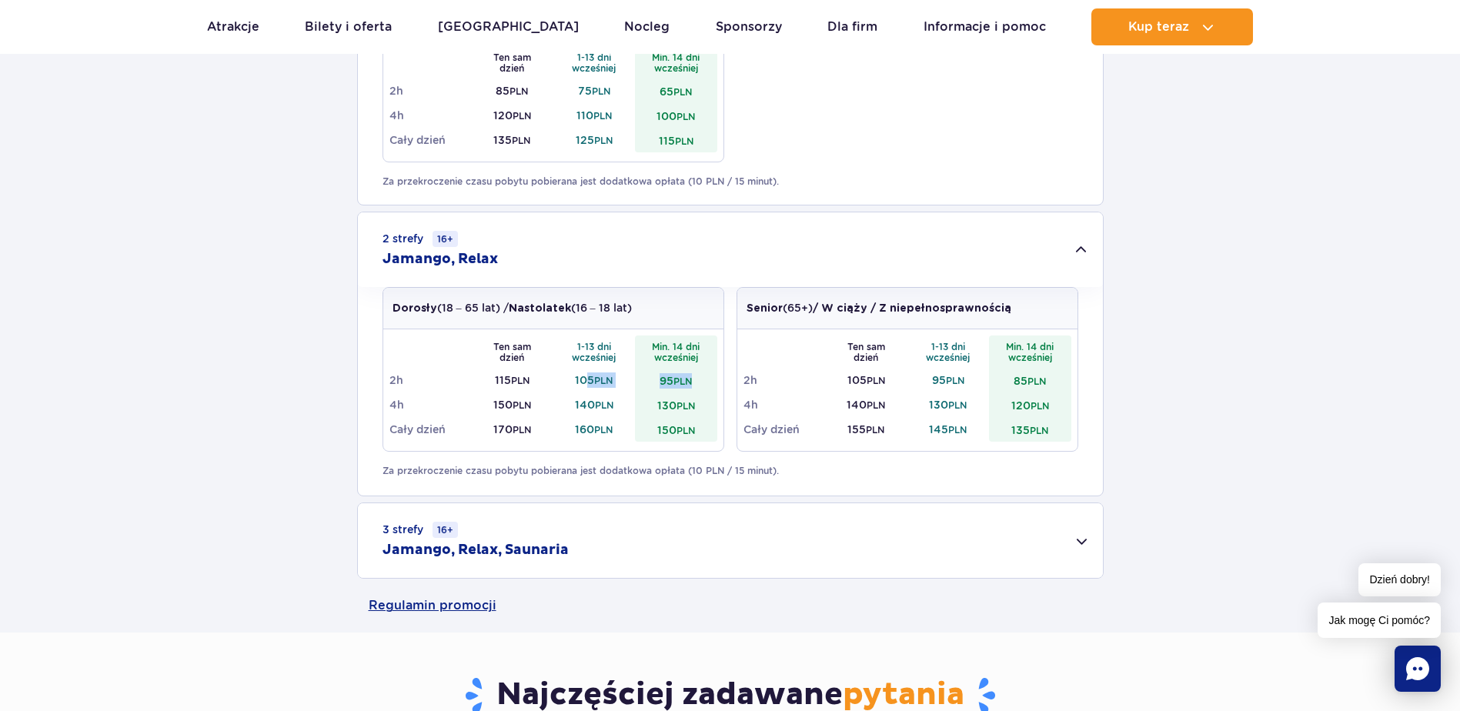
drag, startPoint x: 608, startPoint y: 368, endPoint x: 690, endPoint y: 386, distance: 84.4
click at [691, 386] on tr "2h 115 PLN 105 PLN 95 PLN" at bounding box center [553, 380] width 328 height 25
